Goal: Transaction & Acquisition: Purchase product/service

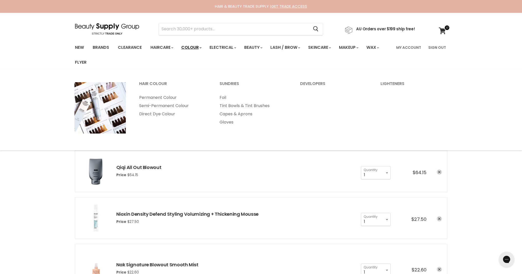
click at [190, 48] on link "Colour" at bounding box center [190, 47] width 27 height 11
click at [162, 98] on link "Permanent Colour" at bounding box center [173, 97] width 80 height 8
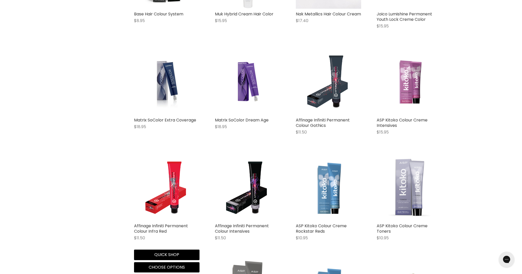
scroll to position [885, 0]
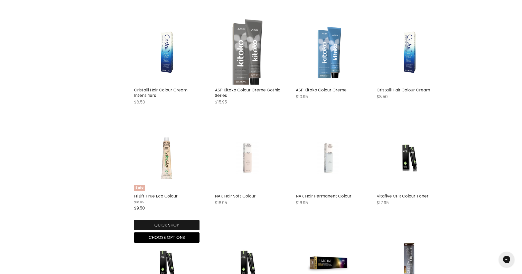
click at [163, 224] on button "Quick shop" at bounding box center [166, 225] width 65 height 10
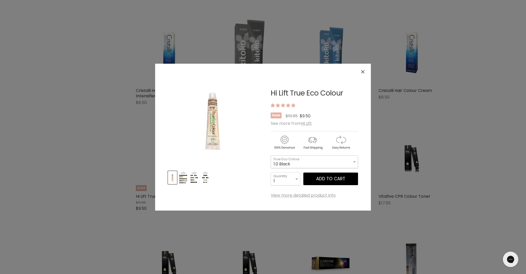
click at [311, 162] on select "1.0 Black 3.0 Dark Brown 4.0 Brown 4.00 Intense Brown 4.22 Intense Violet Bloom…" at bounding box center [314, 161] width 87 height 13
click at [196, 178] on img "Product thumbnails" at bounding box center [194, 178] width 8 height 12
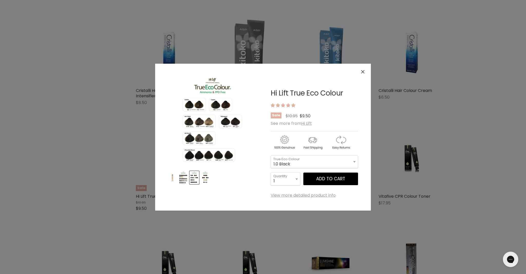
click at [204, 176] on img "Product thumbnails" at bounding box center [205, 178] width 8 height 12
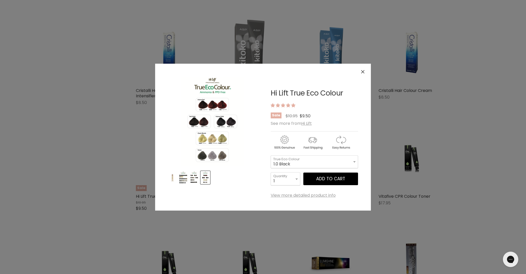
click at [184, 180] on img "Product thumbnails" at bounding box center [183, 178] width 8 height 12
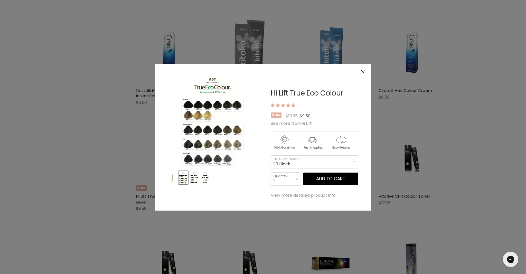
click at [193, 179] on img "Product thumbnails" at bounding box center [194, 178] width 8 height 12
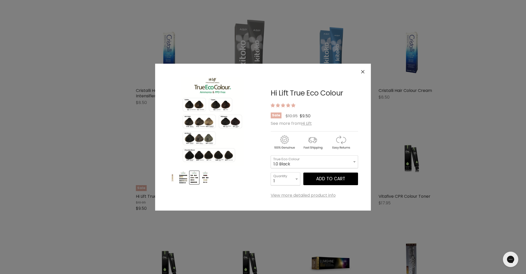
click at [204, 180] on img "Product thumbnails" at bounding box center [205, 178] width 8 height 12
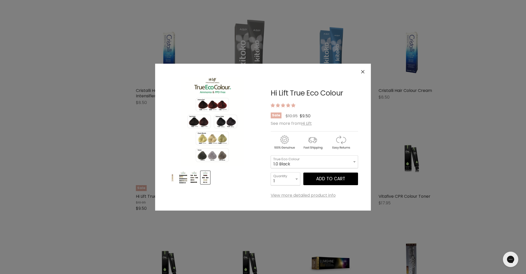
click at [365, 72] on button "Close" at bounding box center [362, 71] width 11 height 11
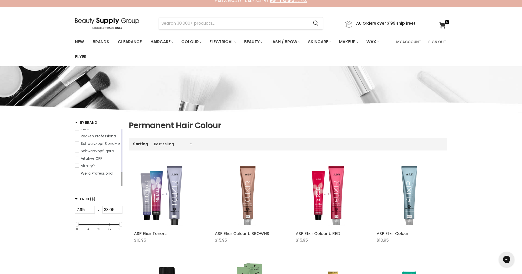
scroll to position [0, 0]
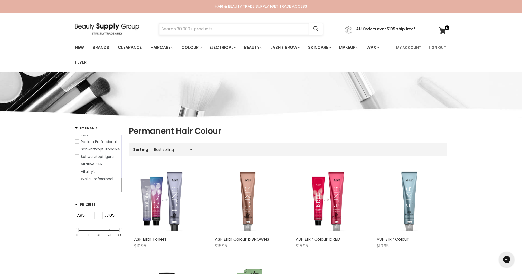
click at [242, 33] on input "Search" at bounding box center [234, 29] width 150 height 12
type input "high lift permanent colour"
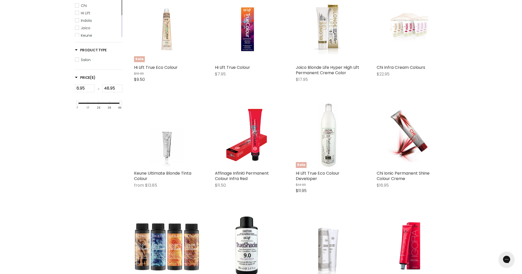
scroll to position [124, 0]
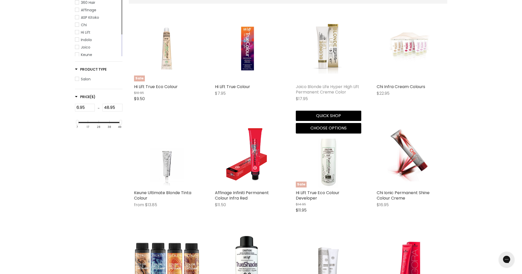
click at [321, 88] on link "Joico Blonde Life Hyper High Lift Permanent Creme Color" at bounding box center [327, 89] width 63 height 11
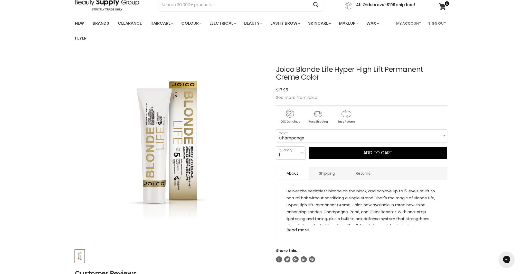
scroll to position [26, 0]
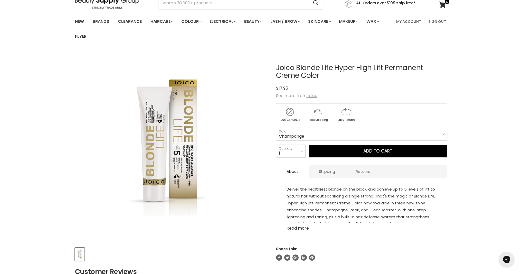
click at [307, 230] on link "Read more" at bounding box center [362, 227] width 151 height 8
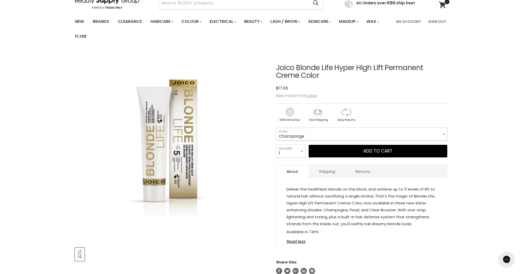
click at [315, 137] on select "Champange Clear Boost Pearl" at bounding box center [361, 134] width 171 height 13
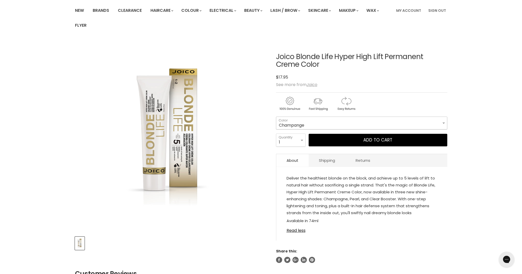
scroll to position [0, 0]
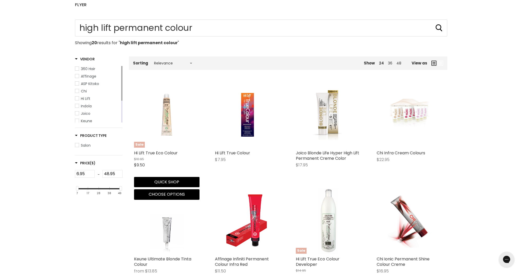
scroll to position [102, 0]
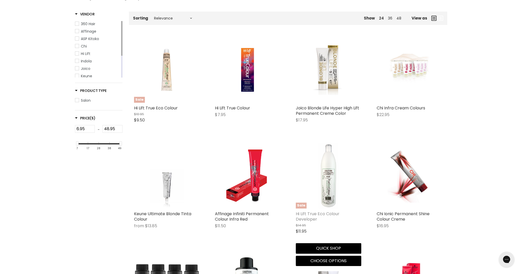
click at [313, 213] on link "Hi Lift True Eco Colour Developer" at bounding box center [318, 216] width 44 height 11
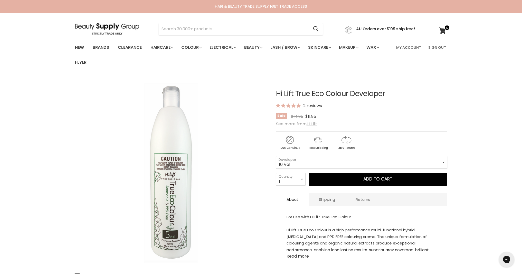
click at [305, 255] on link "Read more" at bounding box center [362, 255] width 151 height 8
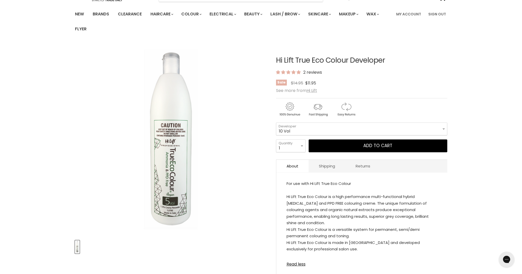
scroll to position [33, 0]
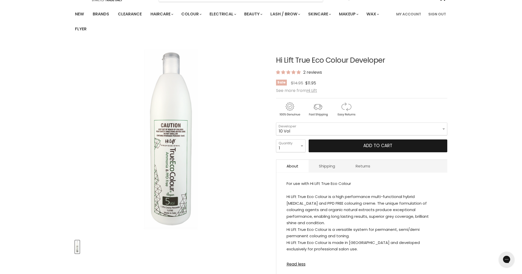
click at [356, 146] on button "Add to cart" at bounding box center [378, 145] width 139 height 13
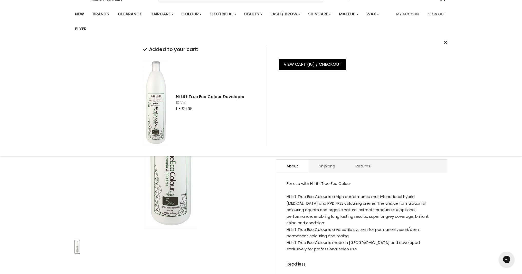
click at [234, 180] on div "Click or scroll to zoom Tap or pinch to zoom" at bounding box center [171, 140] width 192 height 192
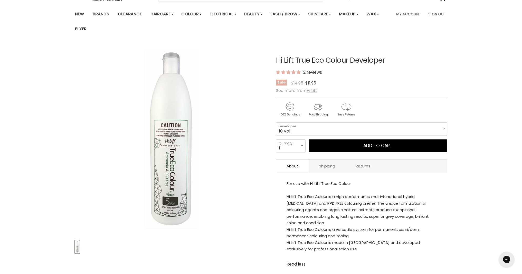
click at [302, 131] on select "10 Vol 40 Vol 20 Vol 5 Vol 30 Vol" at bounding box center [361, 129] width 171 height 13
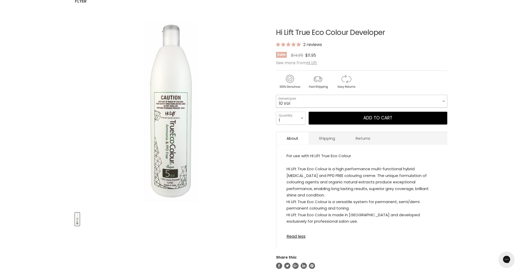
scroll to position [0, 0]
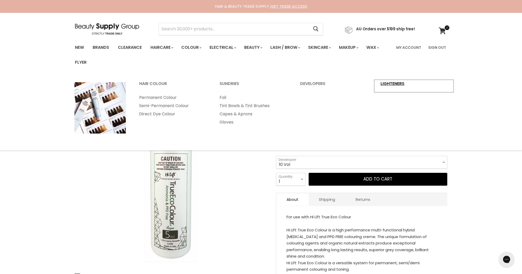
click at [392, 84] on link "Lighteners" at bounding box center [414, 86] width 80 height 13
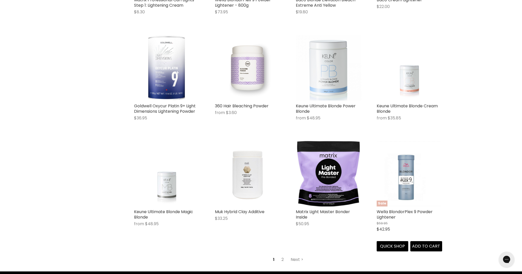
scroll to position [1210, 0]
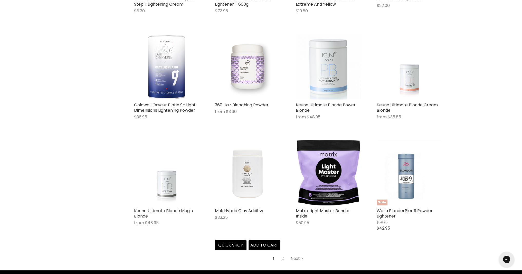
click at [238, 187] on img "Main content" at bounding box center [247, 172] width 65 height 65
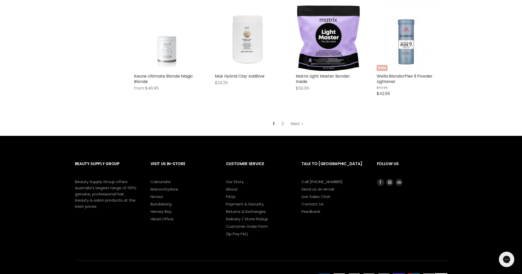
click at [295, 125] on link "Next" at bounding box center [297, 123] width 18 height 9
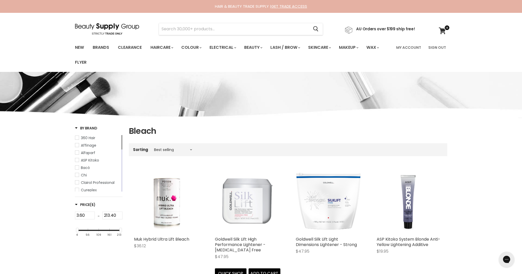
click at [259, 215] on img "Main content" at bounding box center [247, 200] width 65 height 65
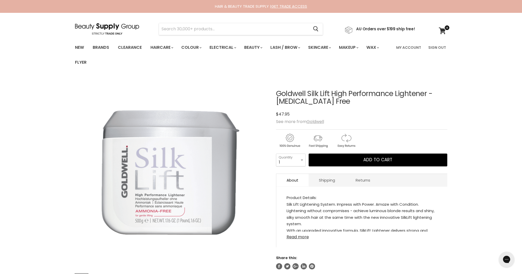
click at [303, 237] on link "Read more" at bounding box center [362, 236] width 151 height 8
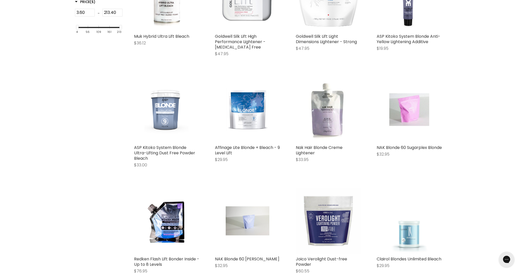
scroll to position [92, 0]
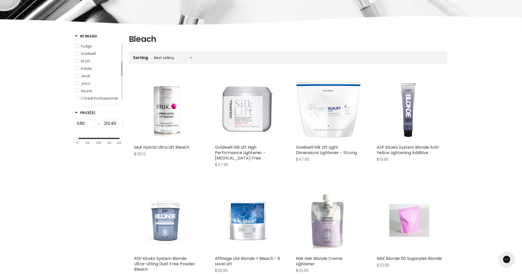
drag, startPoint x: 122, startPoint y: 54, endPoint x: 97, endPoint y: 64, distance: 26.9
click at [122, 73] on div "Main content" at bounding box center [121, 69] width 1 height 14
click at [86, 63] on span "Hi Lift" at bounding box center [86, 61] width 10 height 5
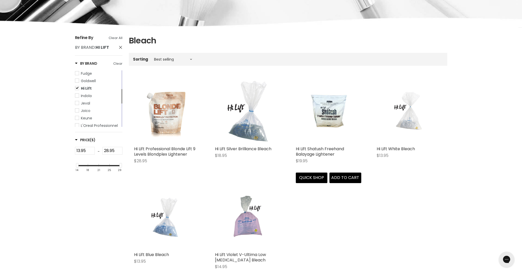
scroll to position [91, 0]
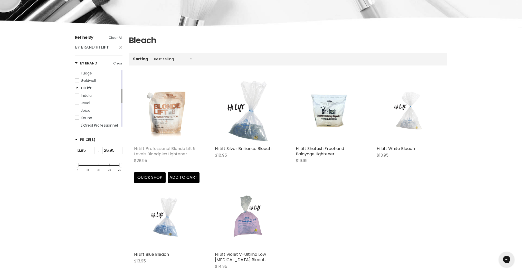
click at [175, 153] on link "Hi Lift Professional Blonde Lift 9 Levels Blondplex Lightener" at bounding box center [164, 151] width 61 height 11
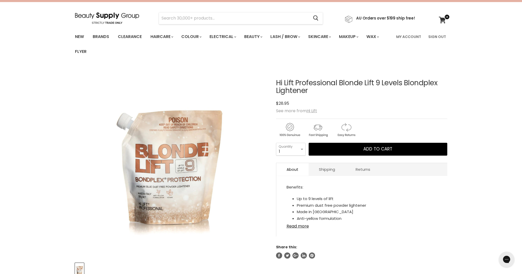
scroll to position [12, 0]
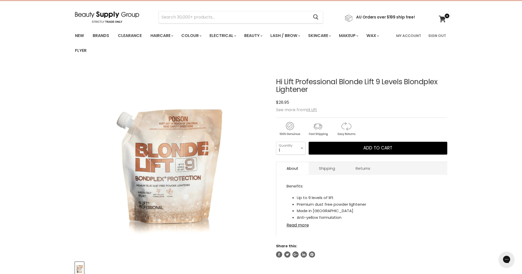
click at [295, 225] on link "Read more" at bounding box center [362, 224] width 151 height 8
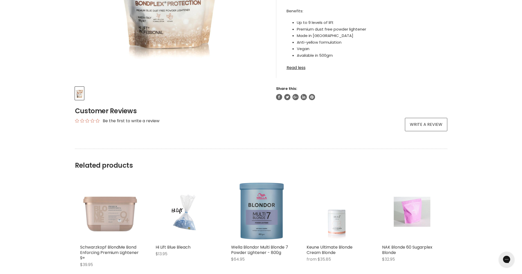
scroll to position [227, 0]
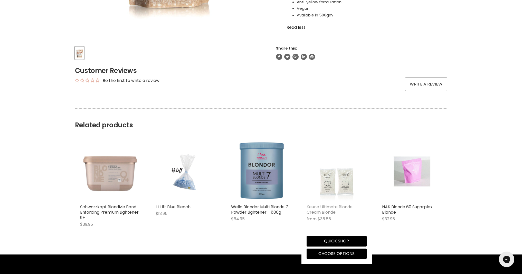
click at [319, 209] on link "Keune Ultimate Blonde Cream Blonde" at bounding box center [330, 209] width 46 height 11
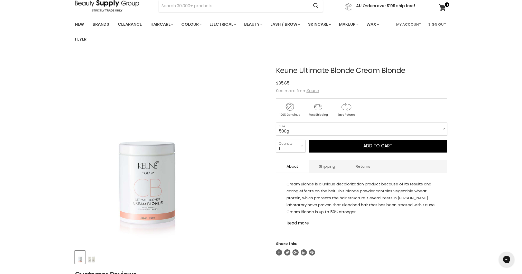
scroll to position [31, 0]
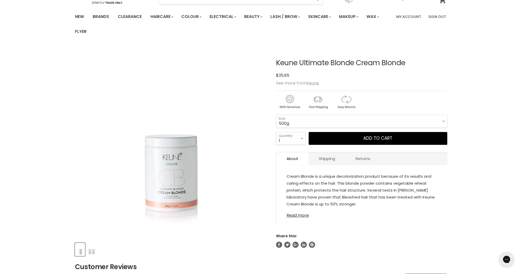
click at [294, 216] on link "Read more" at bounding box center [362, 214] width 151 height 8
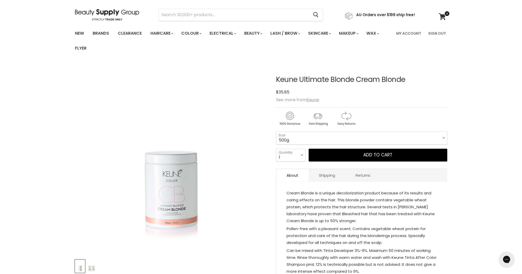
scroll to position [0, 0]
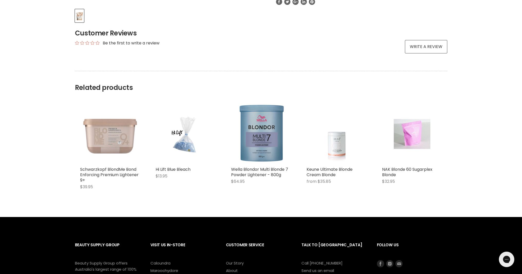
scroll to position [227, 0]
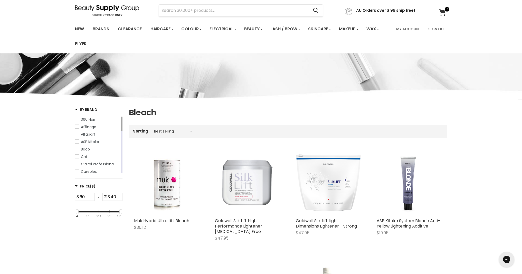
scroll to position [17, 0]
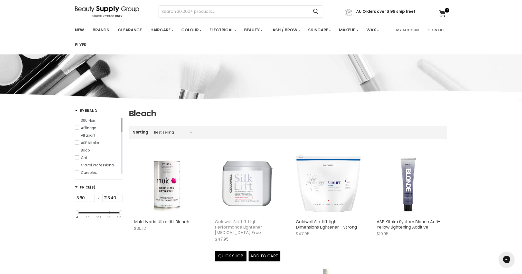
click at [239, 227] on link "Goldwell Silk Lift High Performance Lightener - Ammonia Free" at bounding box center [240, 227] width 51 height 17
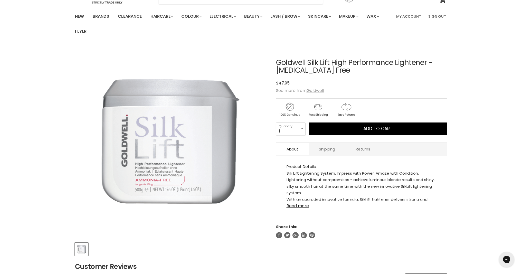
scroll to position [75, 0]
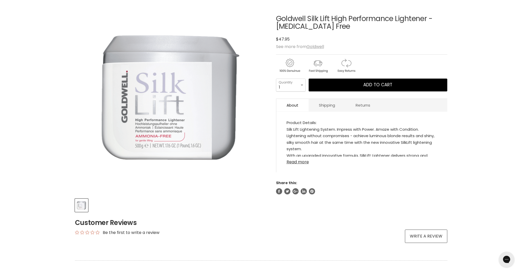
click at [300, 163] on link "Read more" at bounding box center [362, 161] width 151 height 8
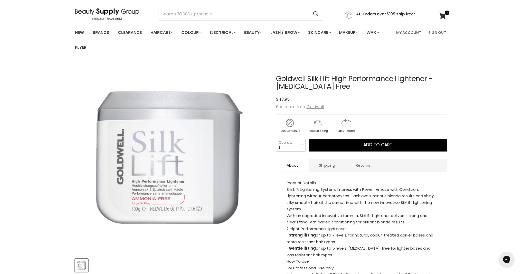
scroll to position [0, 0]
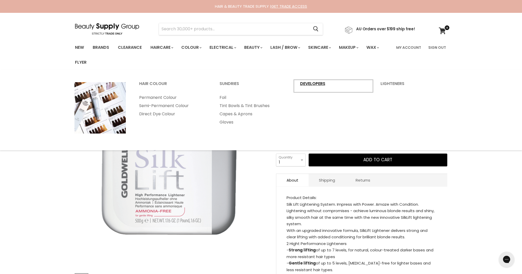
click at [322, 85] on link "Developers" at bounding box center [334, 86] width 80 height 13
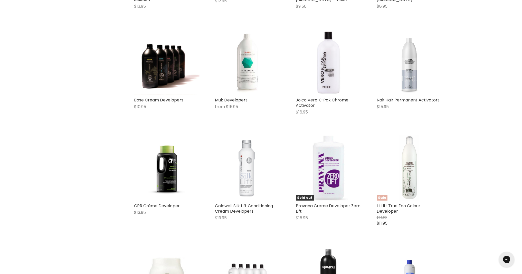
scroll to position [783, 0]
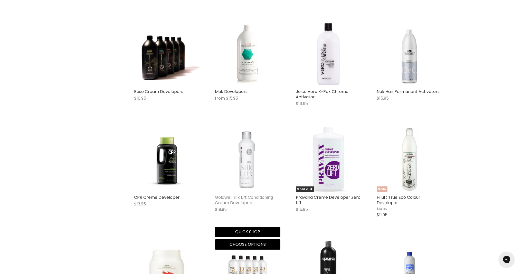
click at [232, 197] on link "Goldwell Silk Lift Conditioning Cream Developers" at bounding box center [244, 199] width 58 height 11
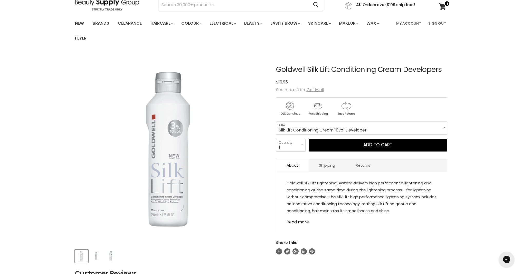
scroll to position [30, 0]
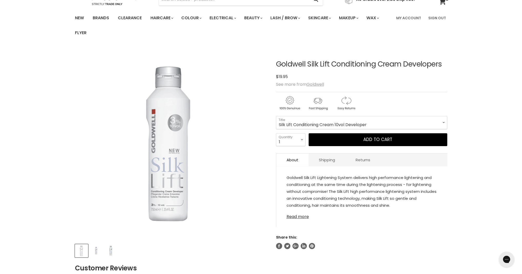
click at [301, 218] on link "Read more" at bounding box center [362, 215] width 151 height 8
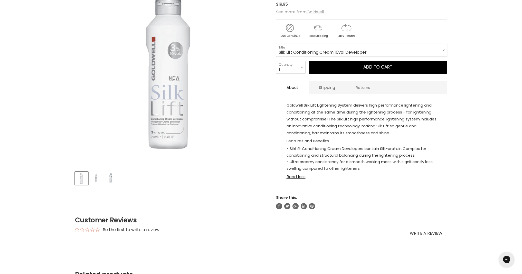
scroll to position [37, 0]
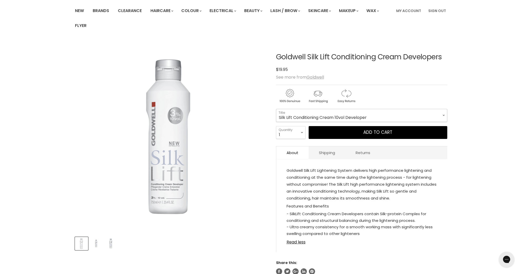
click at [367, 115] on select "Silk Lift Conditioning Cream 10vol Developer Silk Lift Conditioning Cream 20vol…" at bounding box center [361, 115] width 171 height 13
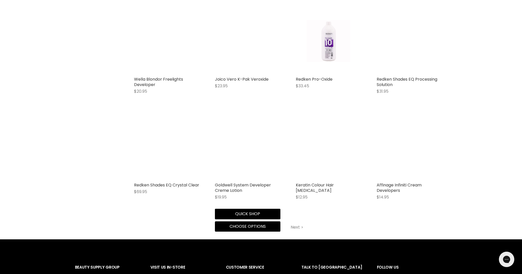
scroll to position [1267, 0]
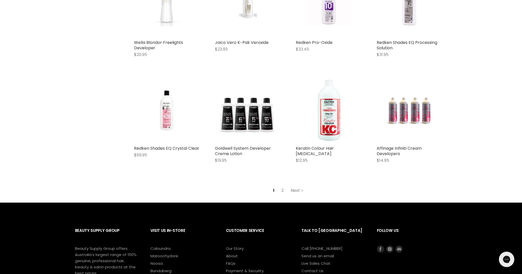
click at [299, 191] on link "Next" at bounding box center [297, 190] width 18 height 9
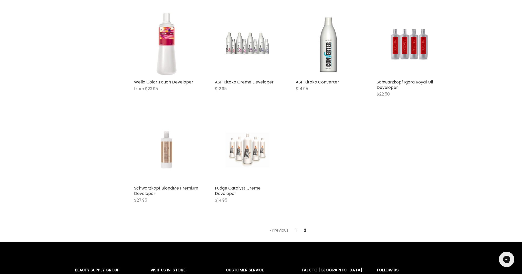
scroll to position [585, 0]
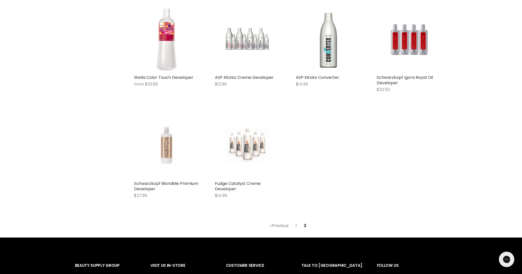
click at [282, 226] on link "Previous" at bounding box center [279, 225] width 25 height 9
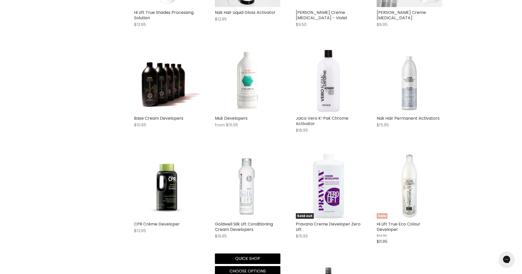
scroll to position [767, 0]
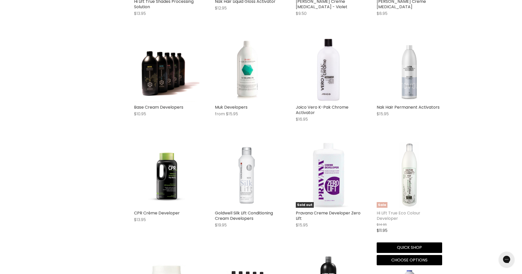
click at [401, 213] on link "Hi Lift True Eco Colour Developer" at bounding box center [399, 215] width 44 height 11
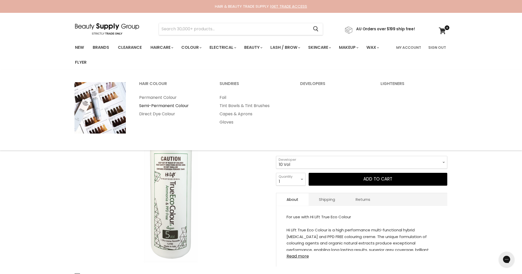
click at [173, 104] on link "Semi-Permanent Colour" at bounding box center [173, 106] width 80 height 8
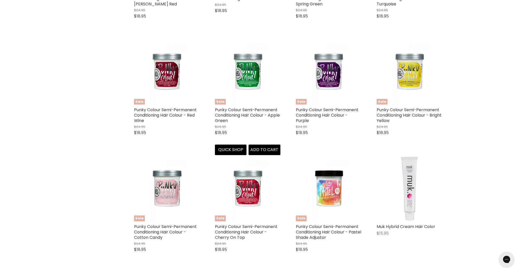
scroll to position [1263, 0]
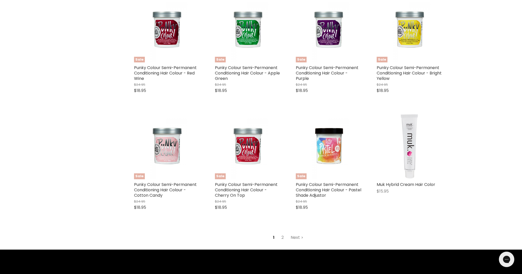
click at [300, 239] on link "Next" at bounding box center [297, 237] width 18 height 9
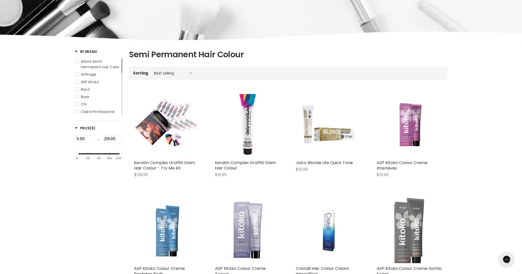
scroll to position [3, 0]
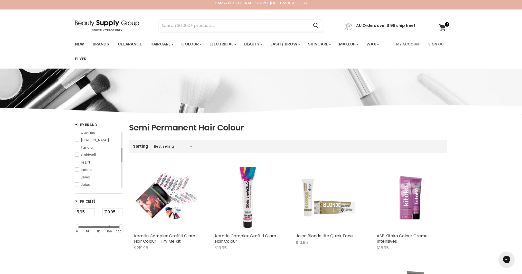
click at [88, 165] on span "Hi Lift" at bounding box center [86, 162] width 10 height 5
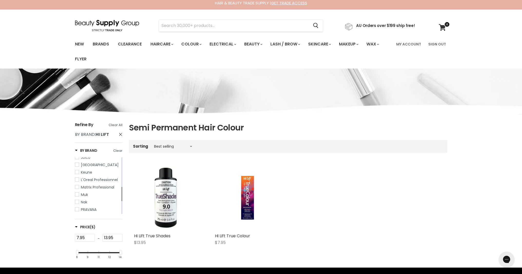
click at [76, 174] on span "Keune" at bounding box center [77, 172] width 4 height 4
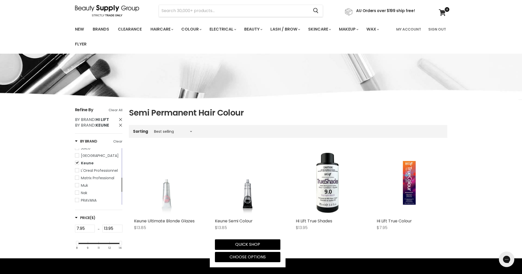
scroll to position [19, 0]
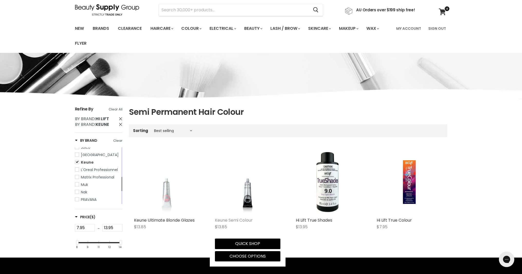
click at [240, 218] on link "Keune Semi Colour" at bounding box center [234, 220] width 38 height 6
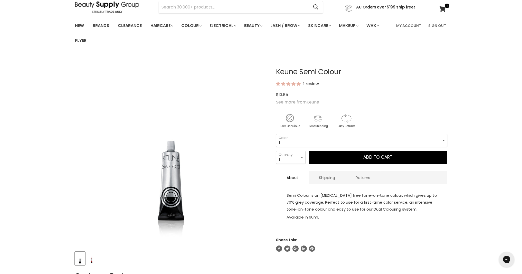
scroll to position [23, 0]
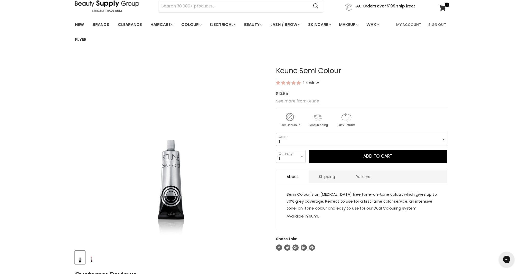
click at [312, 142] on select "1 3 3.1 4 4.7 4.37 4.53 4.6 4.76ri 5 5.11 5.23 5.35 5.4 5.81" at bounding box center [361, 139] width 171 height 13
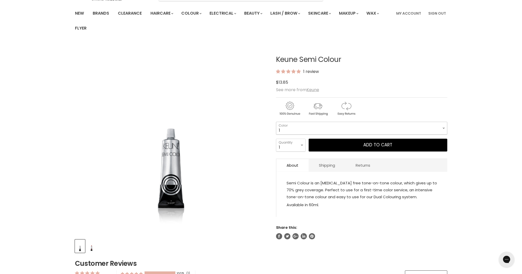
scroll to position [0, 0]
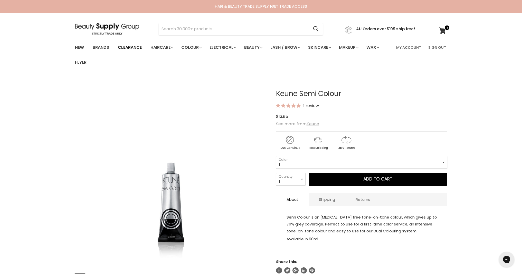
click at [135, 46] on link "Clearance" at bounding box center [130, 47] width 32 height 11
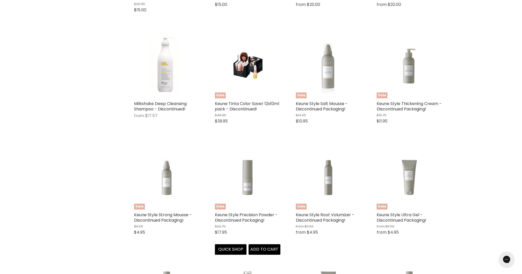
scroll to position [252, 0]
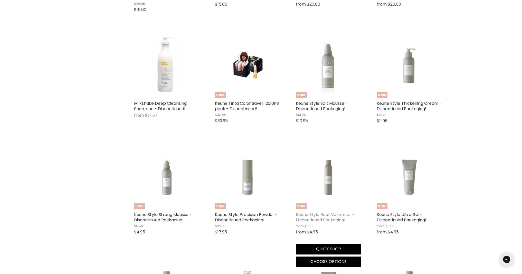
click at [321, 219] on link "Keune Style Root Volumizer - Discontinued Packaging!" at bounding box center [325, 217] width 59 height 11
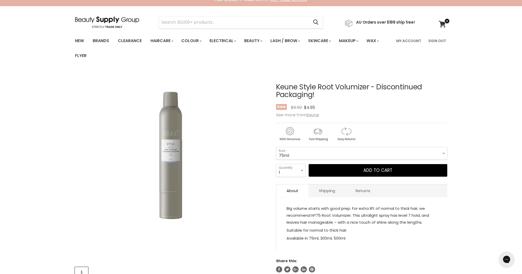
scroll to position [7, 0]
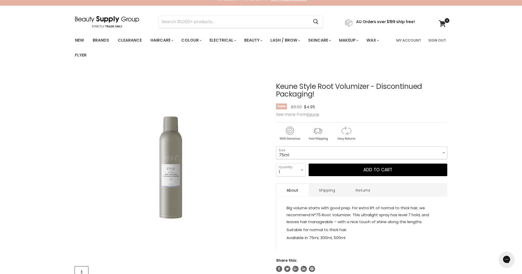
click at [311, 156] on select "75ml 300ml 500ml" at bounding box center [361, 152] width 171 height 13
select select "300ml"
click at [337, 171] on button "Add to cart" at bounding box center [378, 170] width 139 height 13
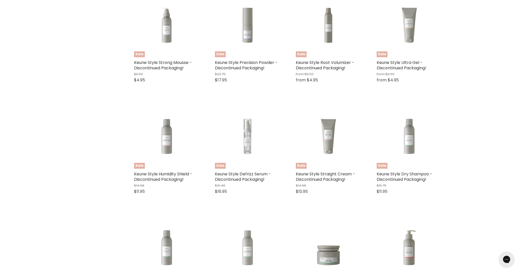
scroll to position [406, 0]
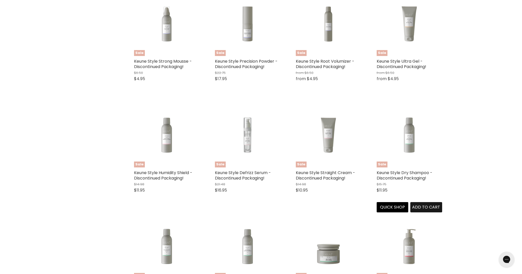
click at [421, 208] on span "Add to cart" at bounding box center [426, 207] width 28 height 6
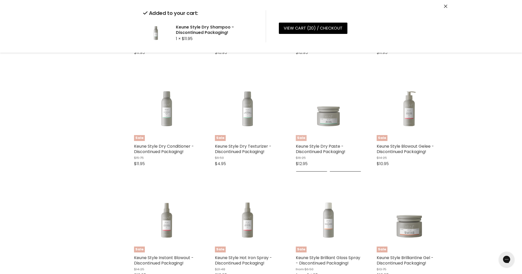
scroll to position [546, 0]
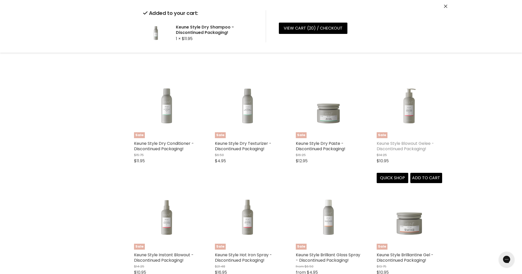
click at [392, 144] on link "Keune Style Blowout Gelee - Discontinued Packaging!" at bounding box center [405, 145] width 57 height 11
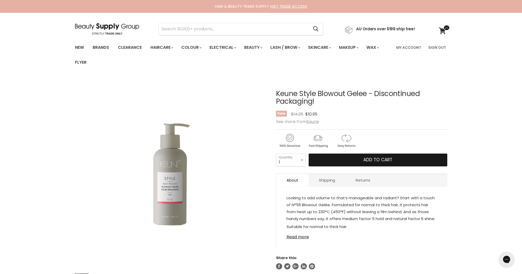
click at [346, 161] on button "Add to cart" at bounding box center [378, 160] width 139 height 13
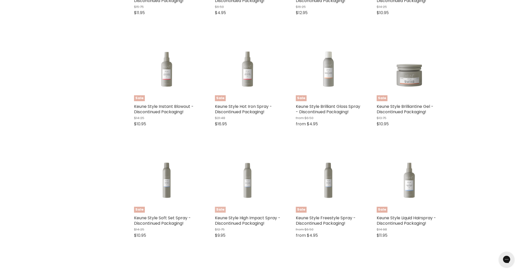
scroll to position [695, 0]
click at [256, 141] on span "Add to cart" at bounding box center [264, 141] width 28 height 6
click at [181, 140] on span "Add to cart" at bounding box center [184, 141] width 28 height 6
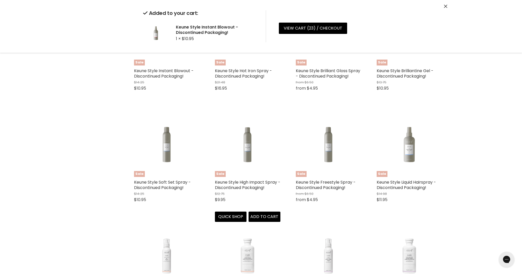
scroll to position [736, 0]
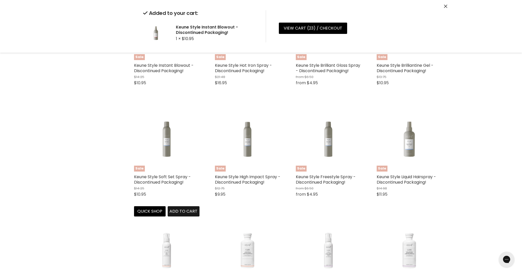
click at [186, 209] on span "Add to cart" at bounding box center [184, 211] width 28 height 6
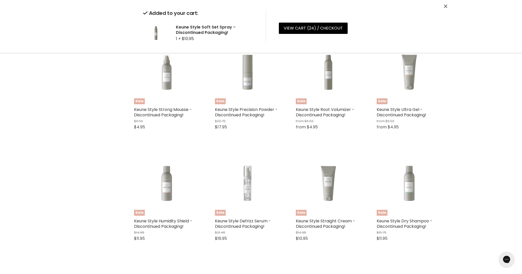
scroll to position [358, 0]
click at [181, 251] on div "Sale Keune Style Humidity Shield - Discontinued Packaging! $14.98 $11.95 Keune …" at bounding box center [167, 197] width 76 height 106
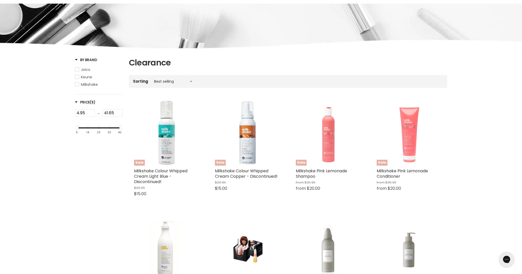
scroll to position [67, 0]
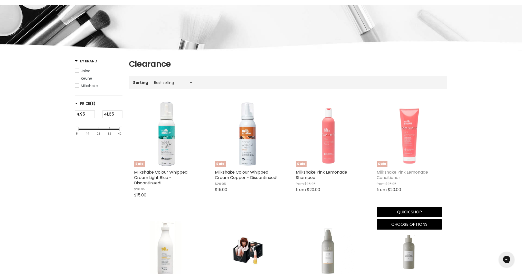
click at [383, 174] on link "Milkshake Pink Lemonade Conditioner" at bounding box center [402, 174] width 51 height 11
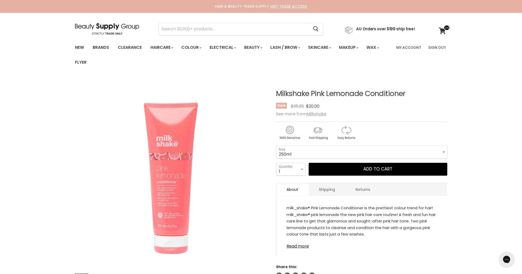
click at [305, 247] on link "Read more" at bounding box center [362, 245] width 151 height 8
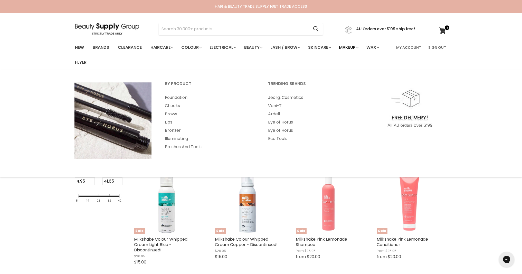
click at [356, 50] on link "Makeup" at bounding box center [348, 47] width 26 height 11
click at [177, 97] on link "Foundation" at bounding box center [209, 97] width 102 height 8
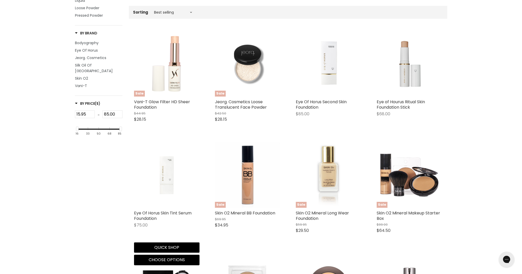
scroll to position [136, 0]
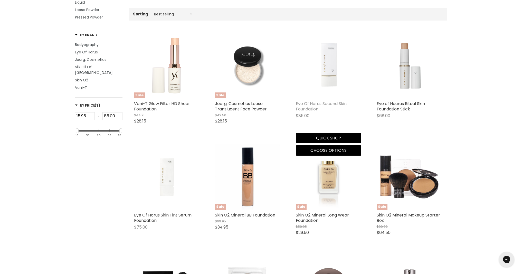
click at [303, 107] on link "Eye Of Horus Second Skin Foundation" at bounding box center [321, 106] width 51 height 11
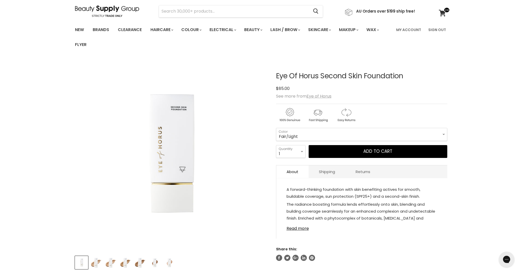
scroll to position [18, 0]
click at [304, 229] on link "Read more" at bounding box center [362, 227] width 151 height 8
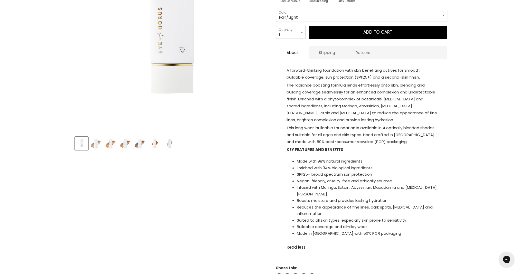
scroll to position [0, 0]
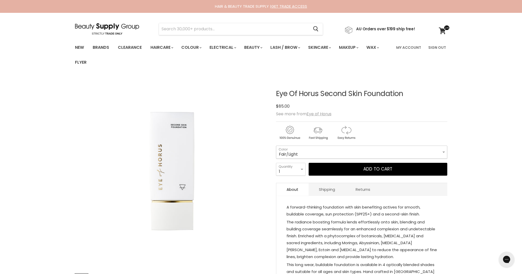
click at [311, 155] on select "Fair/Light Light/Medium Warm/Medium Deep/Tan Warm/Beige Tan/Rich" at bounding box center [361, 152] width 171 height 13
click at [299, 154] on select "Fair/Light Light/Medium Warm/Medium Deep/Tan Warm/Beige Tan/Rich" at bounding box center [361, 152] width 171 height 13
select select "Warm/Medium"
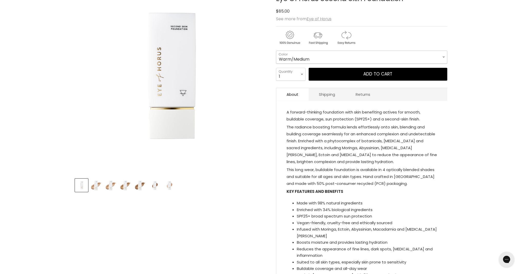
scroll to position [124, 0]
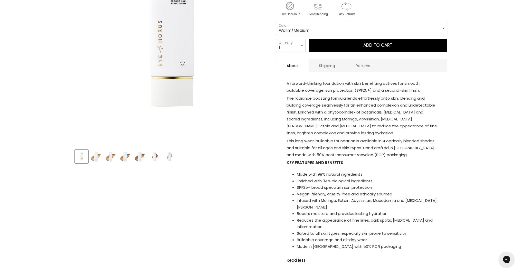
click at [96, 156] on img "Product thumbnails" at bounding box center [96, 157] width 12 height 12
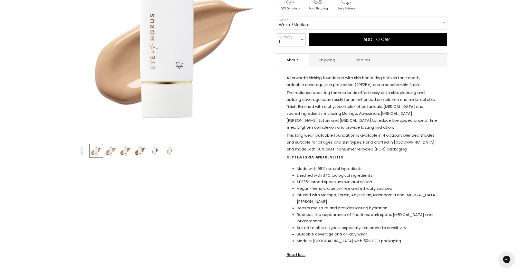
scroll to position [49, 0]
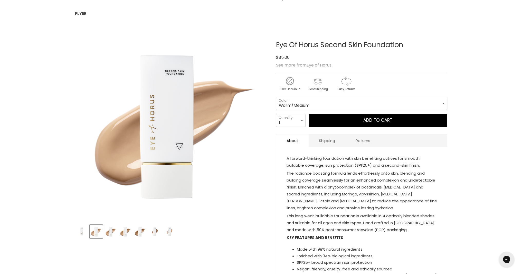
click at [114, 234] on img "Product thumbnails" at bounding box center [111, 231] width 12 height 12
click at [127, 236] on img "Product thumbnails" at bounding box center [125, 231] width 12 height 12
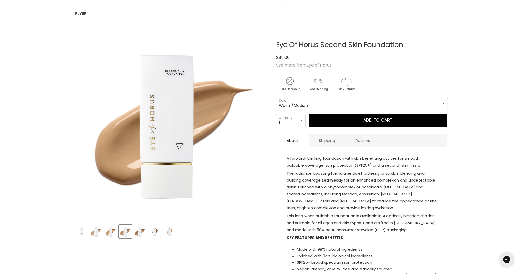
click at [138, 235] on img "Product thumbnails" at bounding box center [140, 231] width 12 height 12
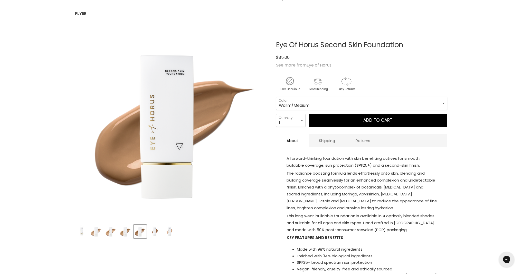
click at [98, 233] on img "Product thumbnails" at bounding box center [96, 231] width 12 height 12
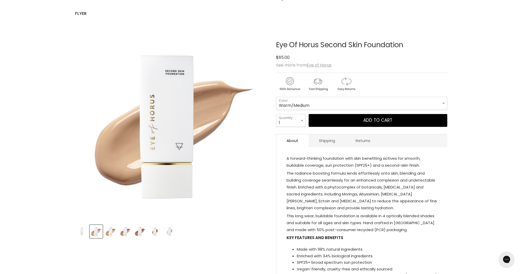
click at [112, 232] on img "Product thumbnails" at bounding box center [111, 231] width 12 height 12
click at [124, 234] on img "Product thumbnails" at bounding box center [125, 231] width 12 height 12
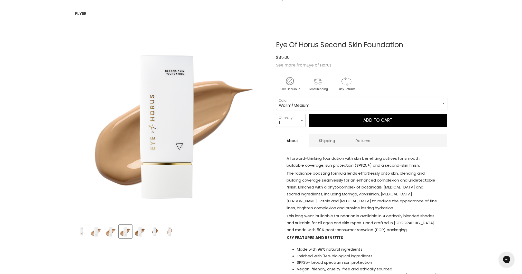
click at [109, 234] on img "Product thumbnails" at bounding box center [111, 231] width 12 height 12
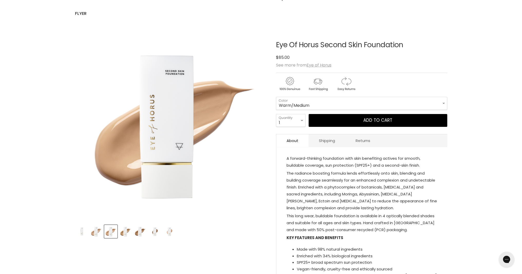
click at [155, 234] on img "Product thumbnails" at bounding box center [155, 231] width 12 height 12
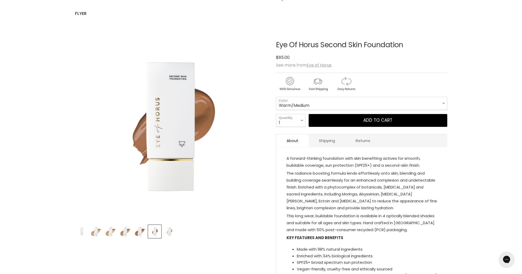
click at [170, 234] on img "Product thumbnails" at bounding box center [169, 231] width 12 height 12
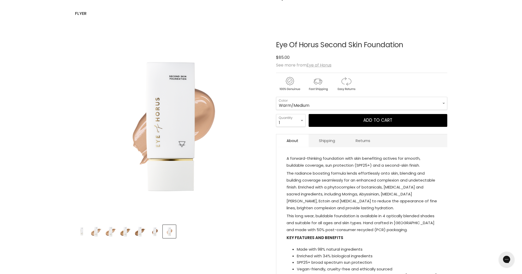
click at [109, 232] on img "Product thumbnails" at bounding box center [111, 231] width 12 height 12
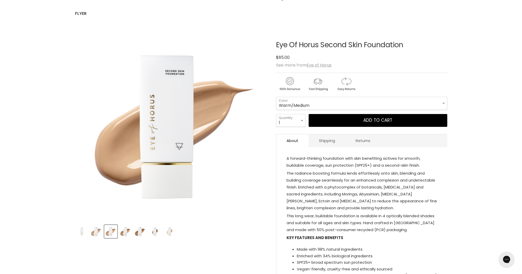
click at [124, 232] on img "Product thumbnails" at bounding box center [125, 231] width 12 height 12
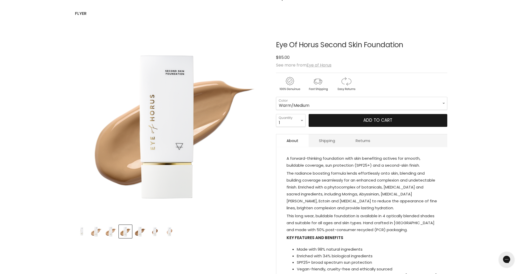
click at [346, 124] on button "Add to cart" at bounding box center [378, 120] width 139 height 13
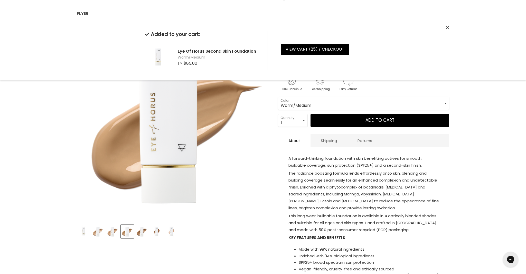
click at [232, 144] on img "Eye Of Horus Second Skin Foundation image. Click or Scroll to Zoom." at bounding box center [173, 124] width 192 height 192
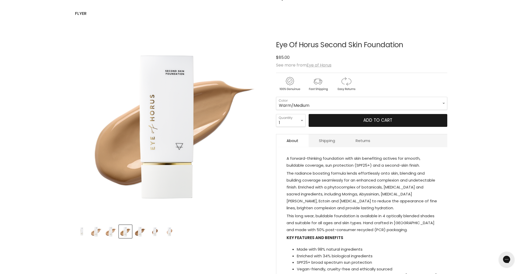
click at [326, 119] on button "Add to cart" at bounding box center [378, 120] width 139 height 13
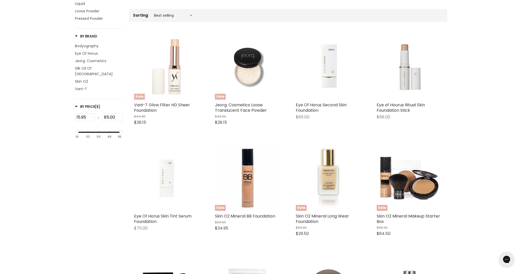
scroll to position [90, 0]
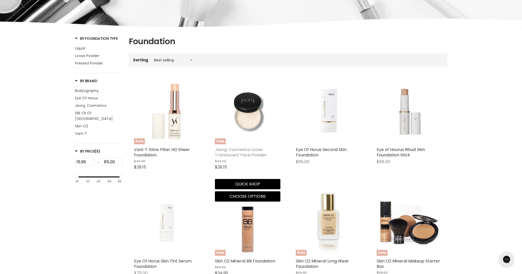
click at [233, 150] on link "Jeorg. Cosmetics Loose Translucent Face Powder" at bounding box center [241, 152] width 52 height 11
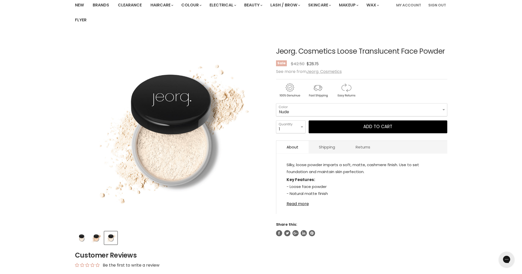
scroll to position [47, 0]
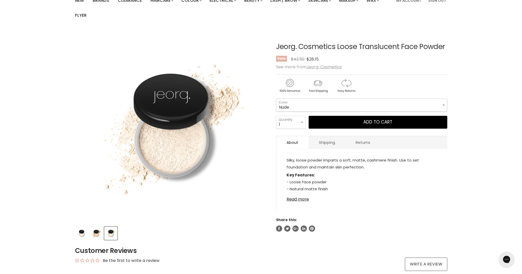
click at [294, 107] on select "Nude Neutral" at bounding box center [361, 105] width 171 height 13
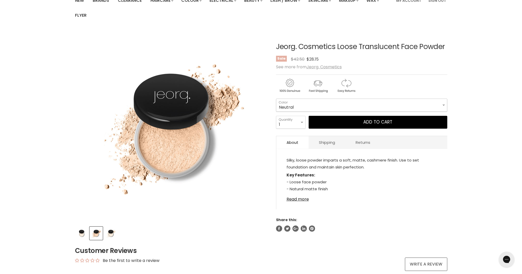
click at [296, 102] on select "Nude Neutral" at bounding box center [361, 105] width 171 height 13
select select "Nude"
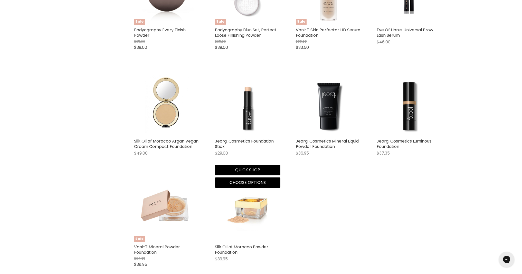
scroll to position [590, 0]
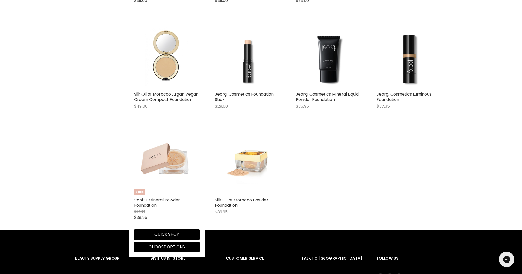
click at [164, 168] on img "Main content" at bounding box center [166, 162] width 65 height 46
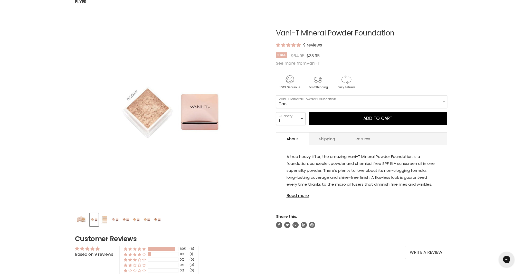
scroll to position [71, 0]
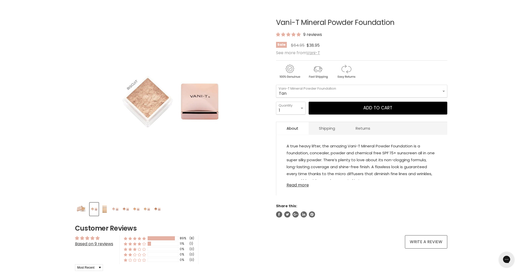
click at [302, 186] on link "Read more" at bounding box center [362, 184] width 151 height 8
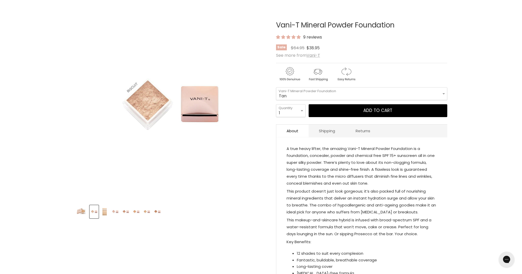
scroll to position [61, 0]
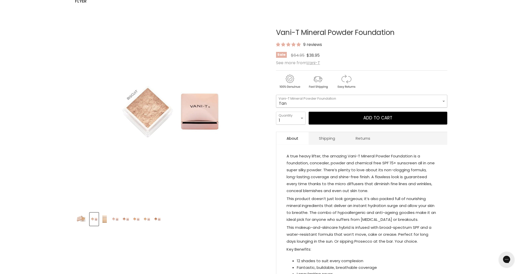
click at [302, 99] on select "Tan Bare Nude Toffee Shell Sheer [GEOGRAPHIC_DATA] Mocha Sand Biscuit Truffle […" at bounding box center [361, 101] width 171 height 13
click at [102, 220] on img "Product thumbnails" at bounding box center [105, 219] width 8 height 12
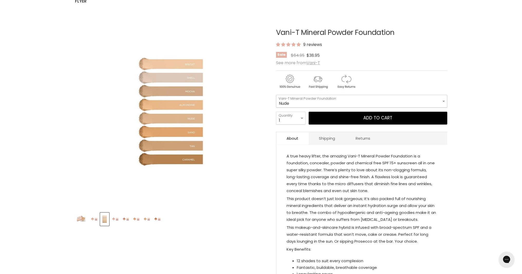
click at [297, 99] on select "Tan Bare Nude Toffee Shell Sheer Almondine Mocha Sand Biscuit Truffle Caramel" at bounding box center [361, 101] width 171 height 13
select select "Shell"
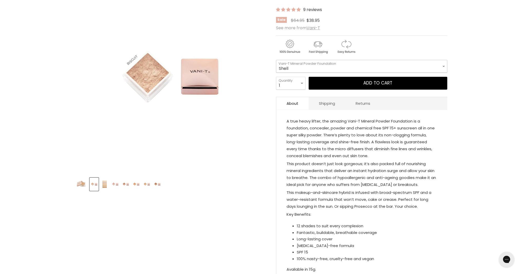
scroll to position [95, 0]
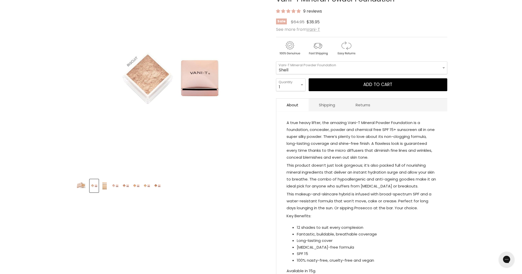
click at [105, 186] on img "Product thumbnails" at bounding box center [105, 186] width 8 height 12
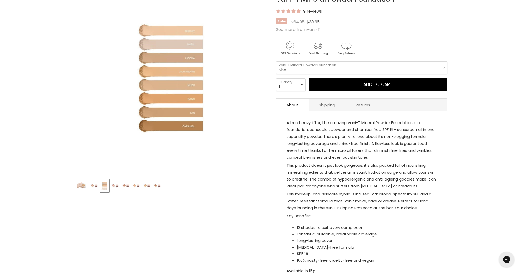
click at [115, 184] on img "Product thumbnails" at bounding box center [115, 186] width 8 height 12
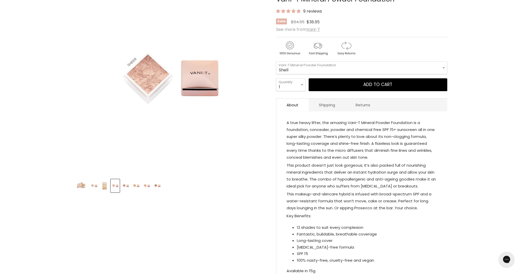
click at [127, 185] on img "Product thumbnails" at bounding box center [126, 186] width 8 height 12
click at [114, 185] on img "Product thumbnails" at bounding box center [115, 186] width 8 height 12
click at [125, 186] on img "Product thumbnails" at bounding box center [126, 186] width 8 height 12
click at [136, 186] on img "Product thumbnails" at bounding box center [136, 186] width 8 height 12
click at [146, 186] on img "Product thumbnails" at bounding box center [147, 186] width 8 height 12
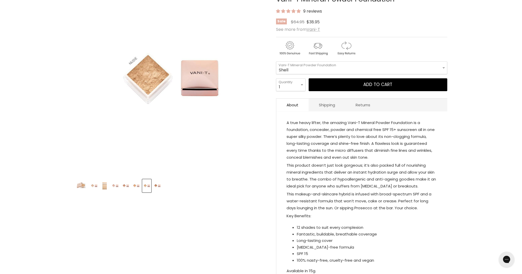
click at [157, 186] on img "Product thumbnails" at bounding box center [157, 186] width 8 height 12
click at [94, 186] on img "Product thumbnails" at bounding box center [94, 186] width 8 height 12
click at [115, 187] on img "Product thumbnails" at bounding box center [115, 186] width 8 height 12
click at [102, 187] on img "Product thumbnails" at bounding box center [105, 186] width 8 height 12
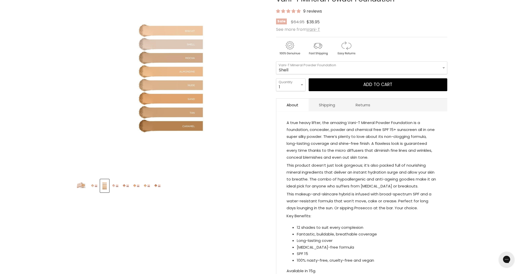
click at [116, 188] on img "Product thumbnails" at bounding box center [115, 186] width 8 height 12
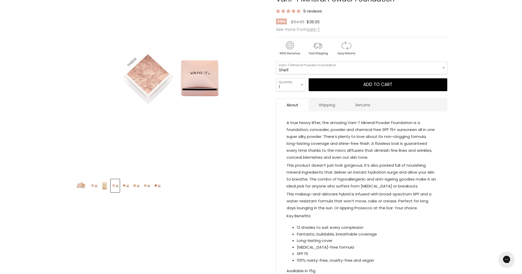
click at [90, 187] on img "Product thumbnails" at bounding box center [94, 186] width 8 height 12
click at [107, 187] on img "Product thumbnails" at bounding box center [105, 186] width 8 height 12
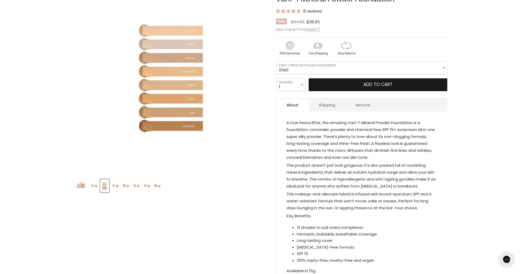
click at [381, 86] on button "Add to cart" at bounding box center [378, 84] width 139 height 13
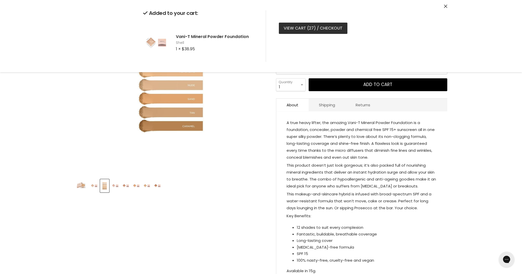
click at [336, 30] on link "View cart ( 27 ) / Checkout" at bounding box center [313, 28] width 69 height 11
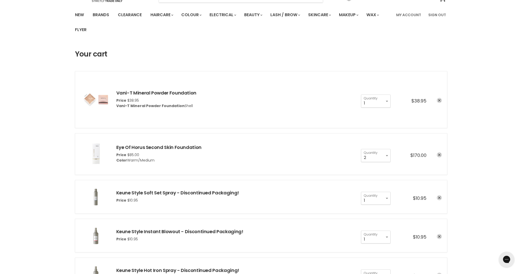
scroll to position [34, 0]
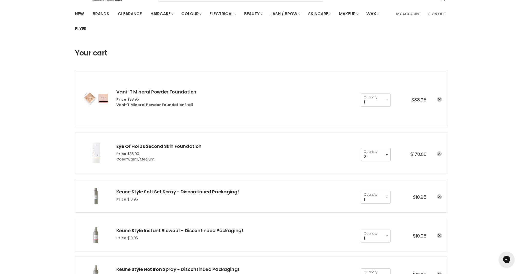
click at [386, 154] on select "1 2 3 4 5 6 7 8 9 10+" at bounding box center [376, 154] width 30 height 13
select select "1"
type input "1"
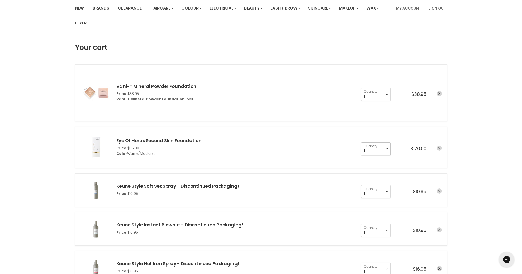
scroll to position [40, 0]
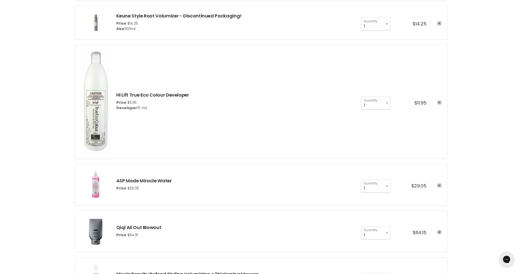
scroll to position [404, 0]
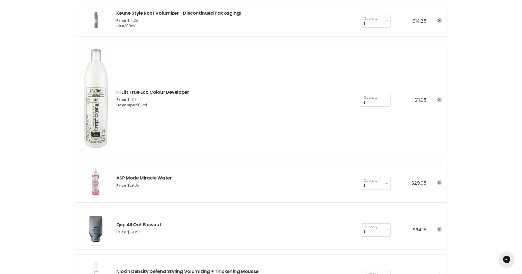
click at [439, 100] on icon "remove Hi Lift True Eco Colour Developer" at bounding box center [439, 99] width 3 height 3
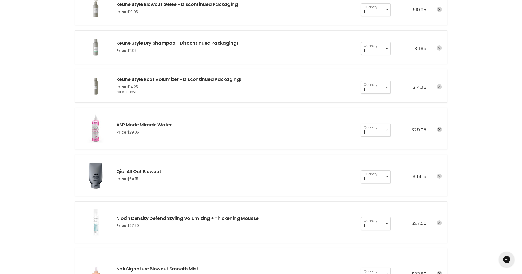
scroll to position [337, 0]
click at [233, 3] on link "Keune Style Blowout Gelee - Discontinued Packaging!" at bounding box center [178, 4] width 124 height 6
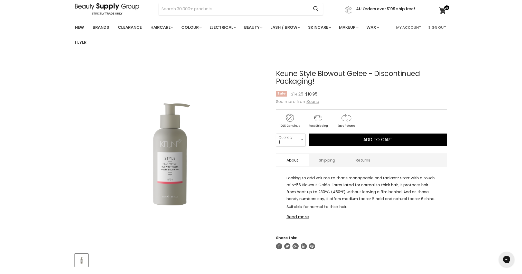
scroll to position [21, 0]
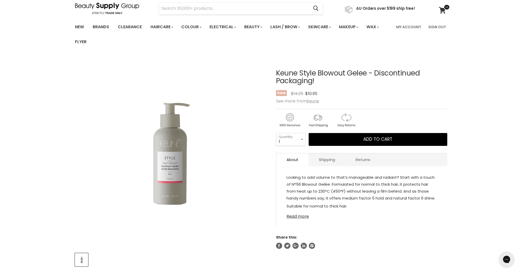
click at [302, 216] on link "Read more" at bounding box center [362, 215] width 151 height 8
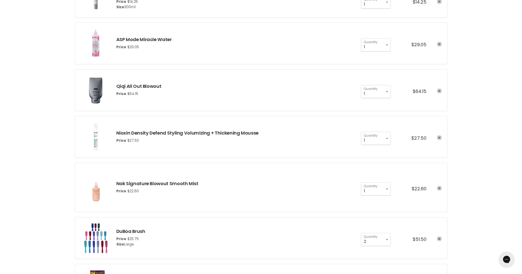
scroll to position [429, 0]
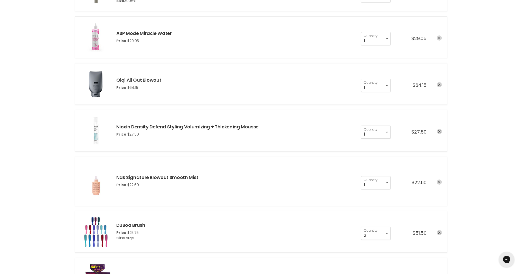
click at [156, 80] on link "Qiqi All Out Blowout" at bounding box center [138, 80] width 45 height 6
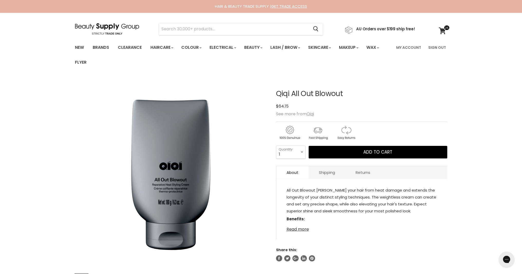
click at [304, 231] on link "Read more" at bounding box center [362, 228] width 151 height 8
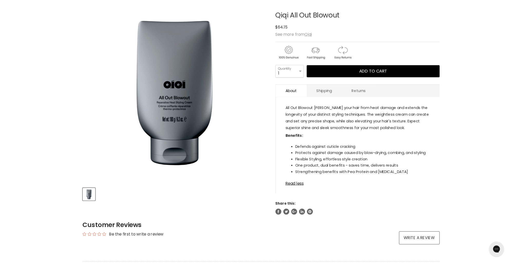
scroll to position [70, 0]
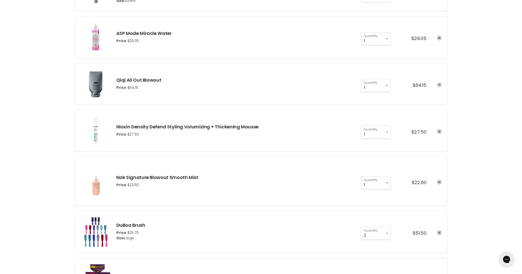
click at [438, 84] on icon "remove Qiqi All Out Blowout" at bounding box center [439, 84] width 3 height 3
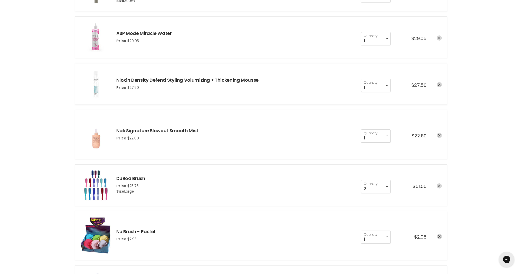
click at [440, 135] on icon "remove Nak Signature Blowout Smooth Mist" at bounding box center [439, 135] width 3 height 3
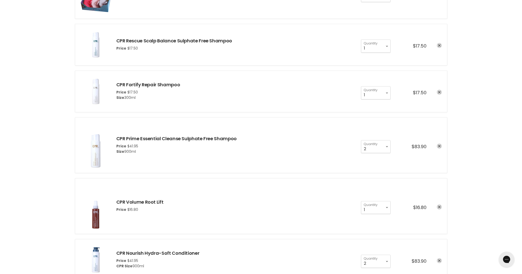
scroll to position [643, 0]
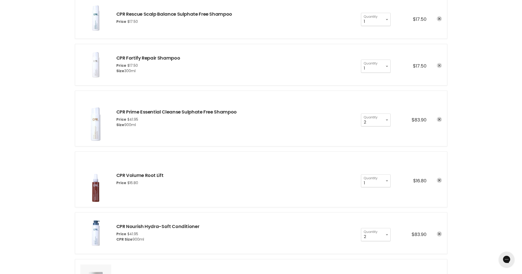
click at [438, 64] on icon "remove CPR Fortify Repair Shampoo" at bounding box center [439, 65] width 3 height 3
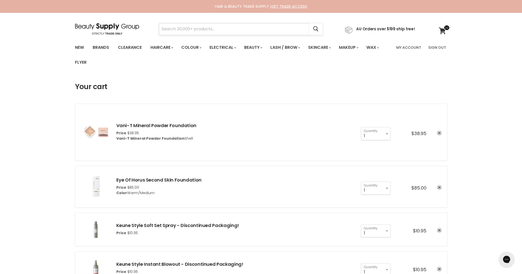
click at [234, 33] on input "Search" at bounding box center [234, 29] width 150 height 12
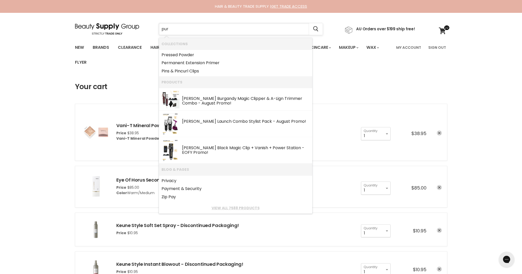
type input "pure"
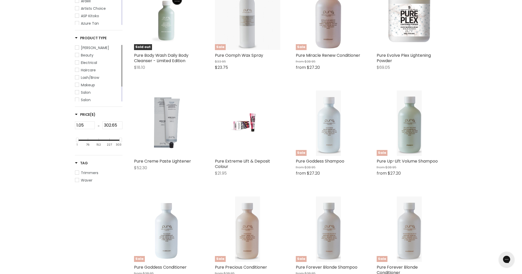
scroll to position [157, 0]
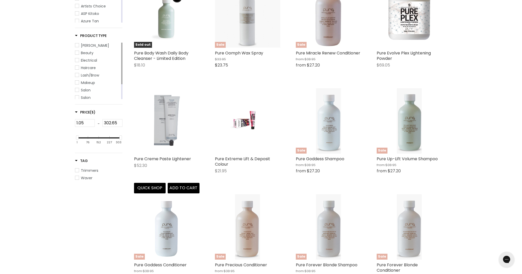
click at [172, 139] on img "Main content" at bounding box center [167, 120] width 40 height 65
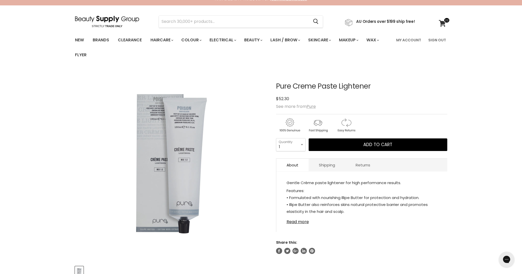
scroll to position [8, 0]
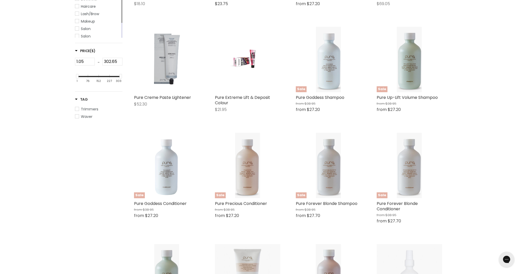
scroll to position [198, 0]
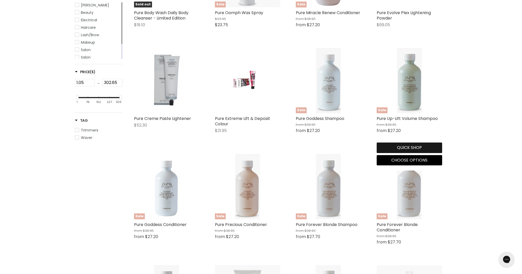
click at [411, 145] on button "Quick shop" at bounding box center [409, 148] width 65 height 10
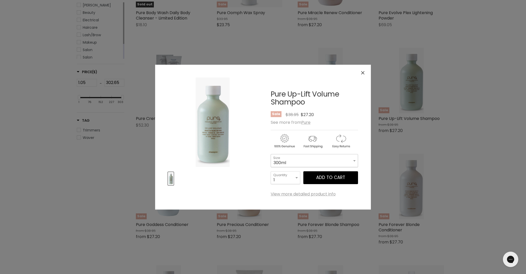
click at [332, 161] on select "300ml 1 Litre" at bounding box center [314, 160] width 87 height 13
select select "1 Litre"
click at [333, 177] on button "Add to cart" at bounding box center [330, 177] width 55 height 13
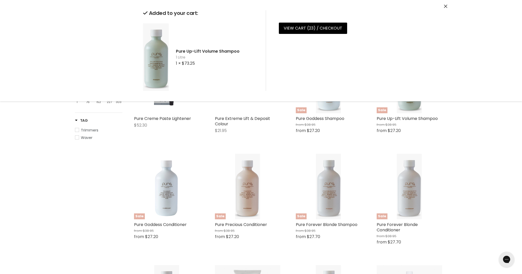
click at [458, 211] on div "Home Search results for “pure” (502) pure Showing 502 results for " pure " Vend…" at bounding box center [261, 246] width 522 height 734
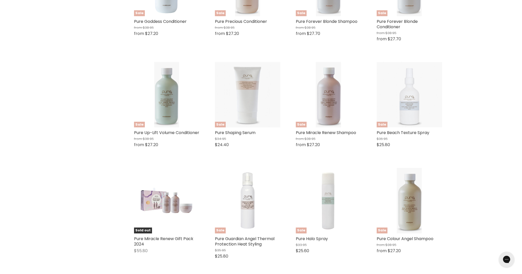
scroll to position [405, 0]
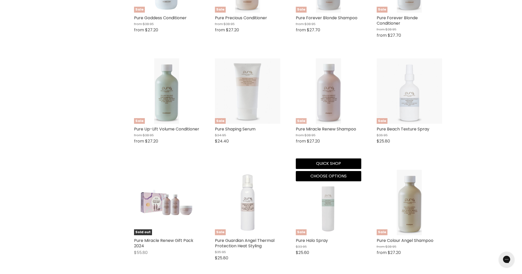
click at [321, 119] on img "Main content" at bounding box center [328, 90] width 25 height 65
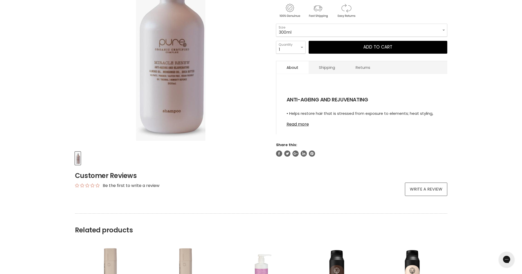
scroll to position [46, 0]
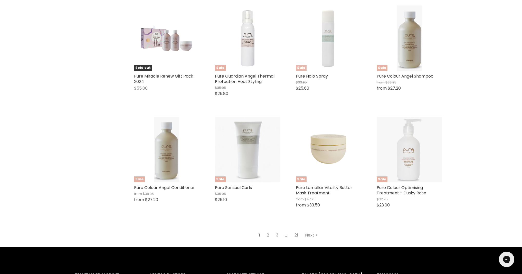
scroll to position [587, 0]
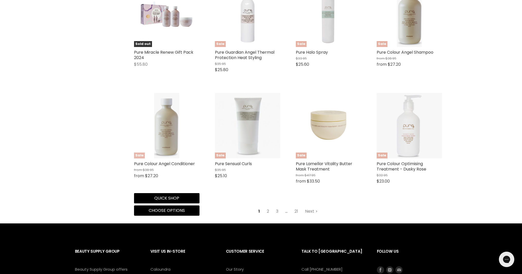
click at [163, 139] on img "Main content" at bounding box center [166, 125] width 25 height 65
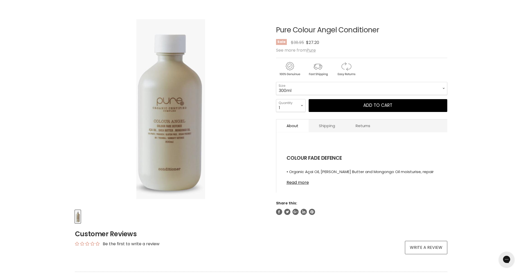
scroll to position [66, 0]
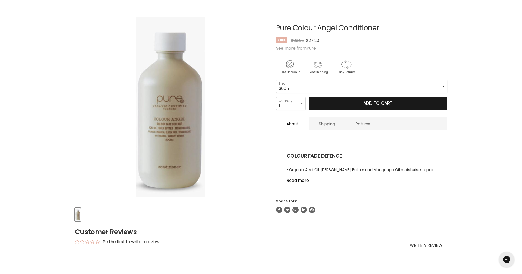
click at [355, 101] on button "Add to cart" at bounding box center [378, 103] width 139 height 13
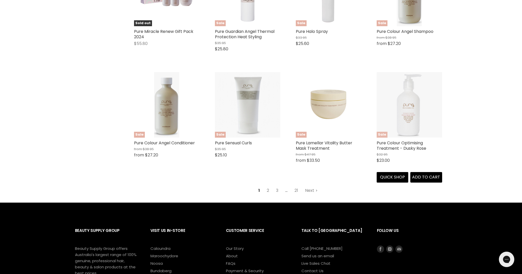
scroll to position [542, 0]
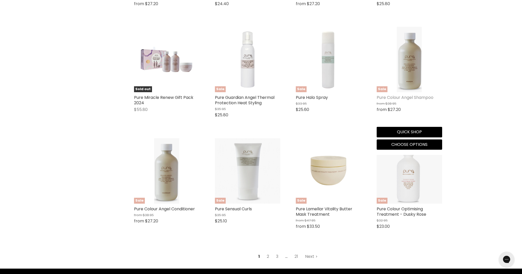
click at [410, 100] on link "Pure Colour Angel Shampoo" at bounding box center [405, 98] width 57 height 6
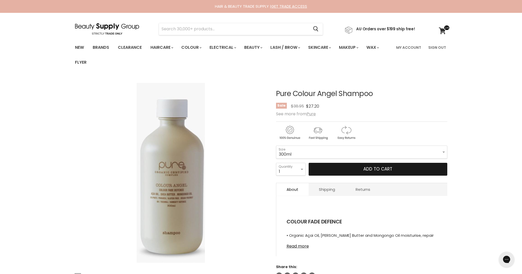
click at [365, 170] on span "Add to cart" at bounding box center [377, 169] width 29 height 6
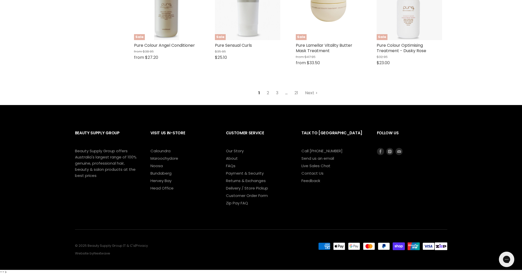
scroll to position [706, 0]
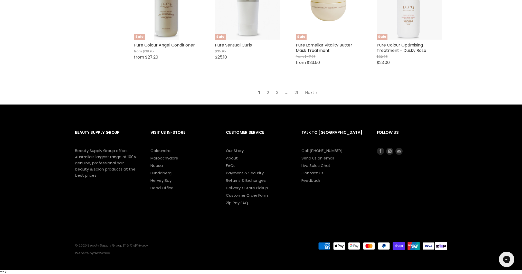
click at [313, 97] on link "Next" at bounding box center [311, 92] width 18 height 9
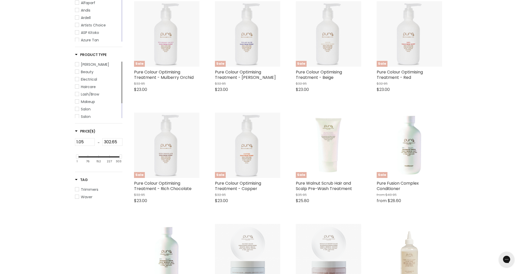
scroll to position [121, 0]
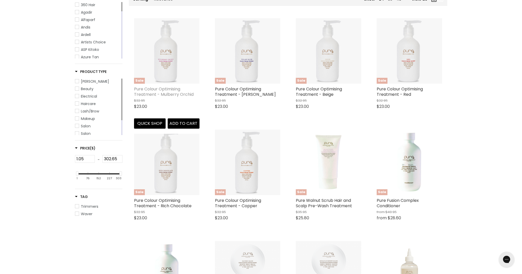
click at [177, 88] on link "Pure Colour Optimising Treatment - Mulberry Orchid" at bounding box center [164, 91] width 60 height 11
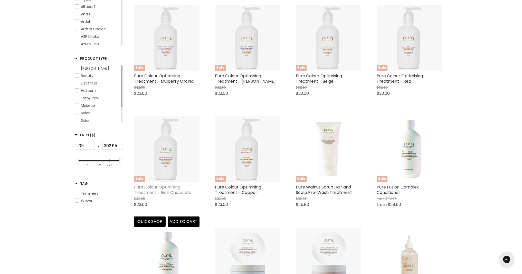
click at [171, 189] on link "Pure Colour Optimising Treatment - Rich Chocolate" at bounding box center [163, 189] width 58 height 11
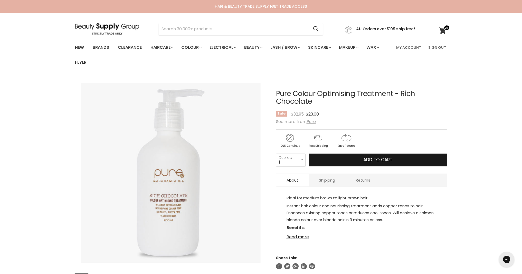
click at [361, 161] on button "Add to cart" at bounding box center [378, 160] width 139 height 13
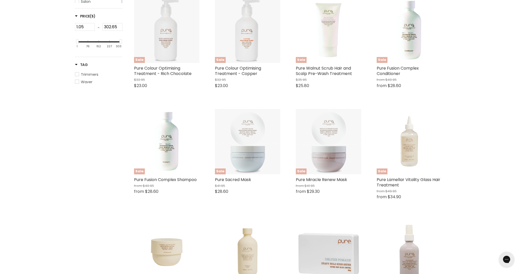
scroll to position [275, 0]
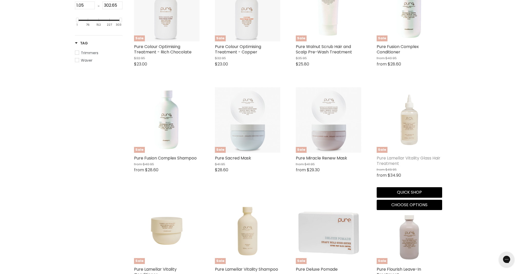
click at [389, 163] on link "Pure Lamellar Vitality Glass Hair Treatment" at bounding box center [409, 160] width 64 height 11
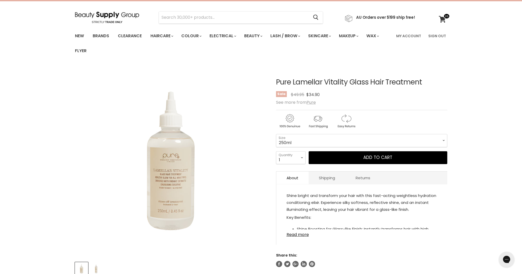
scroll to position [13, 0]
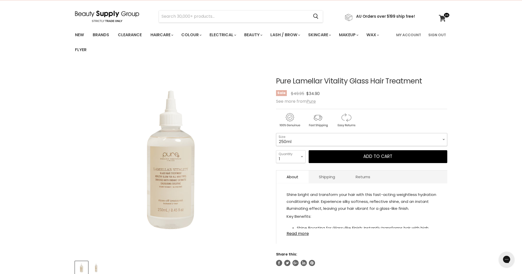
click at [315, 141] on select "250ml 1 Litre" at bounding box center [361, 139] width 171 height 13
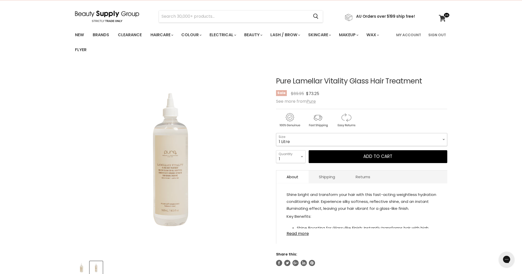
click at [304, 139] on select "250ml 1 Litre" at bounding box center [361, 139] width 171 height 13
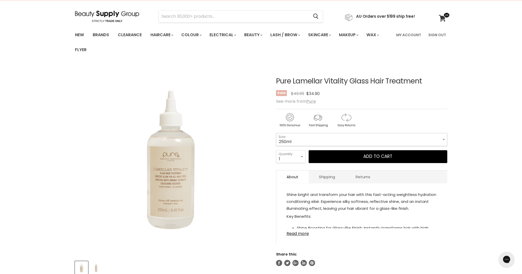
click at [304, 137] on select "250ml 1 Litre" at bounding box center [361, 139] width 171 height 13
select select "1 Litre"
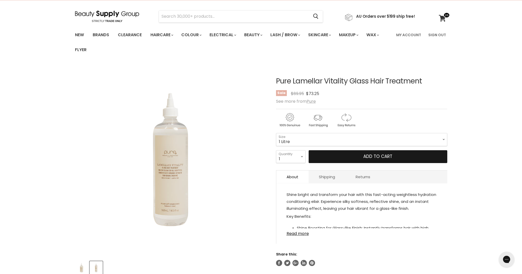
click at [326, 157] on button "Add to cart" at bounding box center [378, 156] width 139 height 13
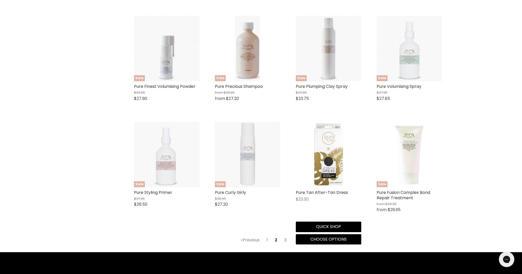
scroll to position [569, 0]
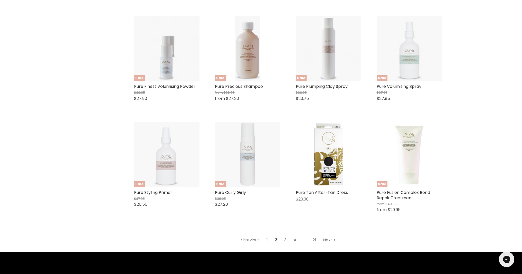
click at [330, 240] on link "Next" at bounding box center [329, 240] width 18 height 9
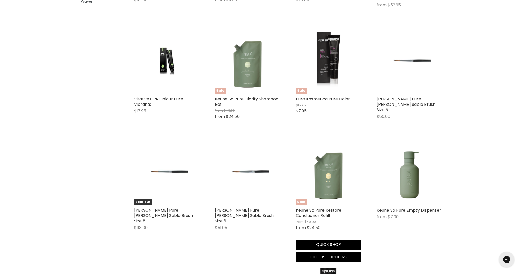
scroll to position [337, 0]
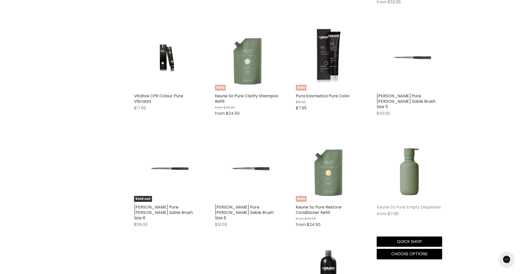
click at [407, 204] on link "Keune So Pure Empty Dispenser" at bounding box center [409, 207] width 64 height 6
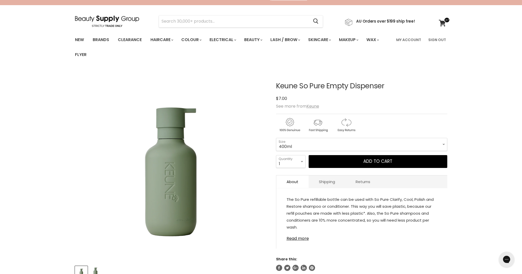
scroll to position [8, 0]
click at [366, 165] on button "Add to cart" at bounding box center [378, 161] width 139 height 13
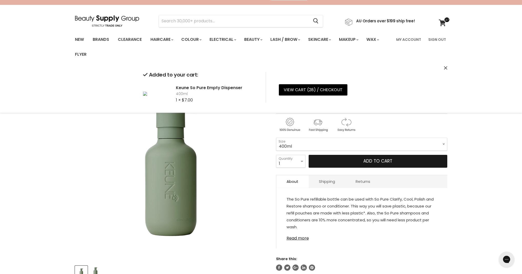
click at [344, 163] on button "Add to cart" at bounding box center [378, 161] width 139 height 13
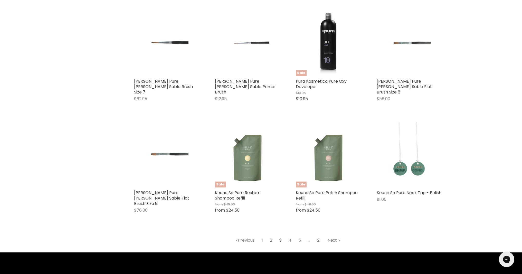
scroll to position [580, 0]
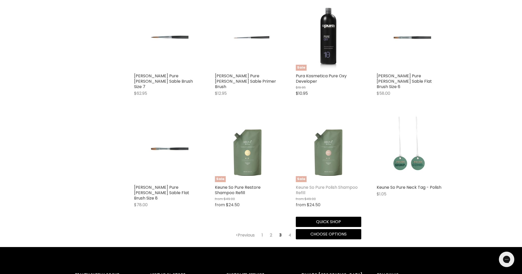
click at [326, 184] on link "Keune So Pure Polish Shampoo Refill" at bounding box center [327, 189] width 62 height 11
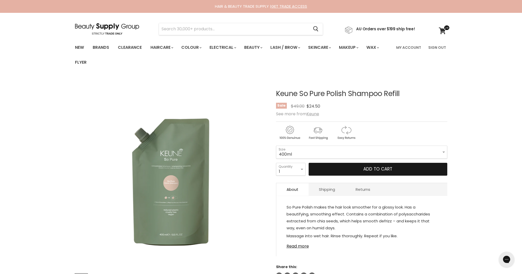
click at [339, 170] on button "Add to cart" at bounding box center [378, 169] width 139 height 13
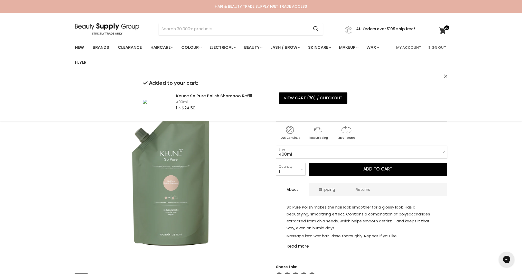
click at [446, 76] on icon "Close" at bounding box center [445, 75] width 3 height 3
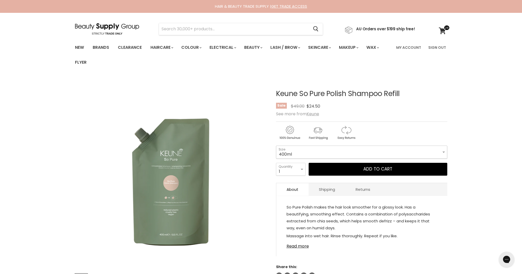
click at [372, 153] on select "400ml 1 Litre" at bounding box center [361, 152] width 171 height 13
select select "1 Litre"
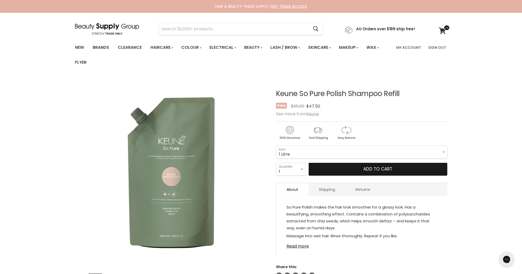
click at [347, 168] on button "Add to cart" at bounding box center [378, 169] width 139 height 13
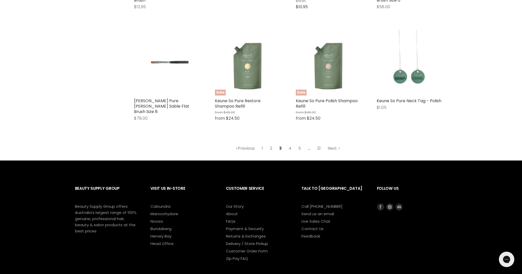
scroll to position [666, 0]
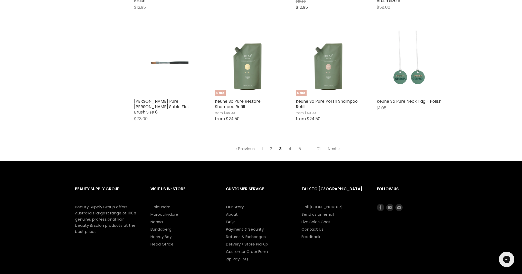
click at [334, 144] on link "Next" at bounding box center [334, 148] width 18 height 9
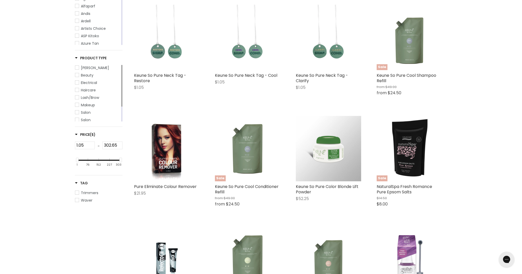
scroll to position [135, 0]
click at [323, 177] on img "Main content" at bounding box center [328, 148] width 65 height 65
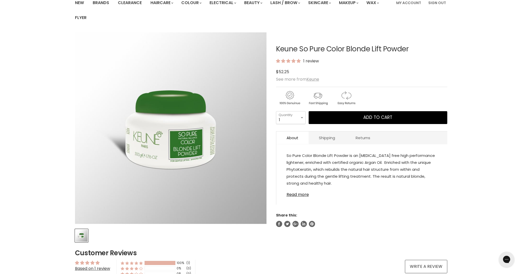
scroll to position [53, 0]
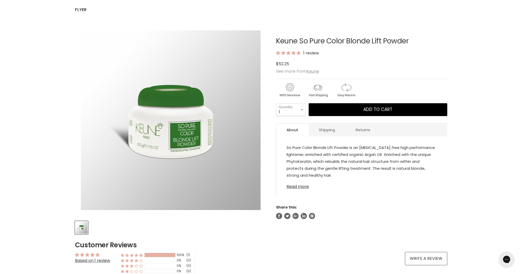
click at [299, 187] on link "Read more" at bounding box center [362, 185] width 151 height 8
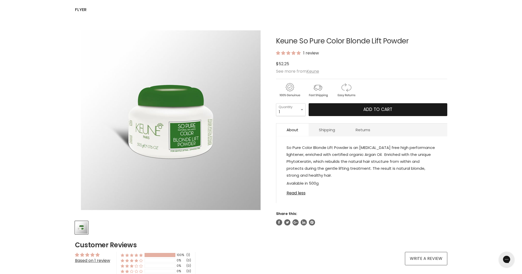
click at [357, 110] on button "Add to cart" at bounding box center [378, 109] width 139 height 13
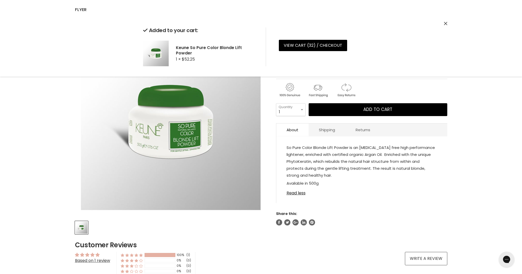
click at [445, 23] on icon "Close" at bounding box center [445, 23] width 3 height 3
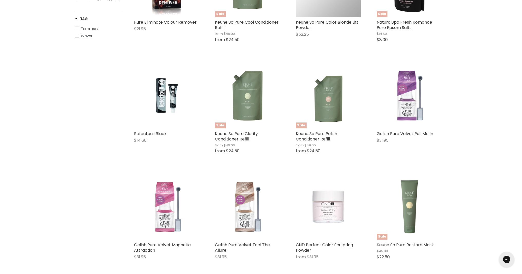
scroll to position [301, 0]
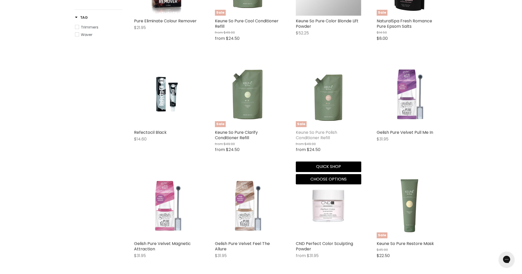
click at [317, 136] on link "Keune So Pure Polish Conditioner Refill" at bounding box center [316, 134] width 41 height 11
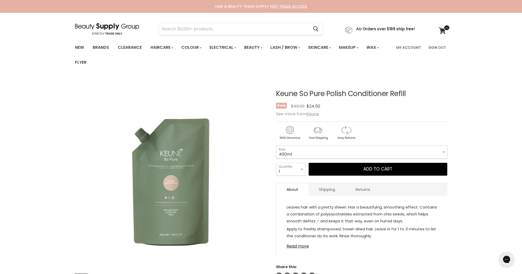
click at [300, 153] on select "400ml 1 Litre" at bounding box center [361, 152] width 171 height 13
select select "1 Litre"
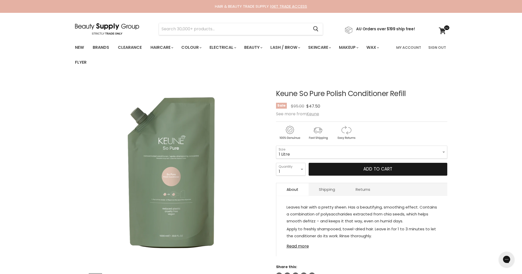
click at [345, 171] on button "Add to cart" at bounding box center [378, 169] width 139 height 13
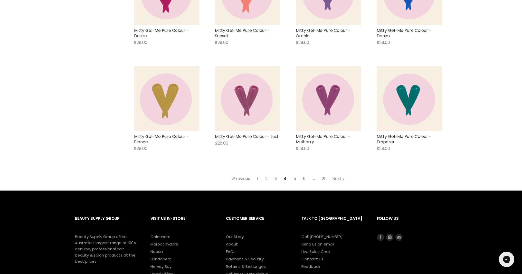
scroll to position [620, 0]
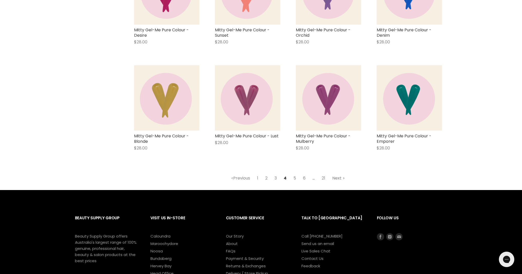
click at [340, 179] on link "Next" at bounding box center [339, 178] width 18 height 9
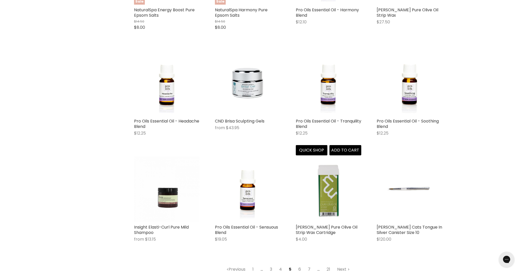
scroll to position [598, 0]
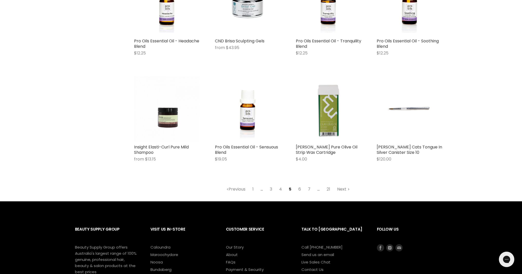
click at [345, 189] on link "Next" at bounding box center [343, 189] width 18 height 9
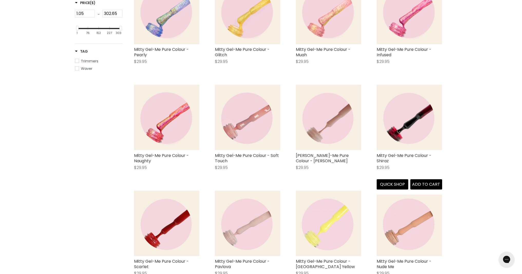
scroll to position [276, 0]
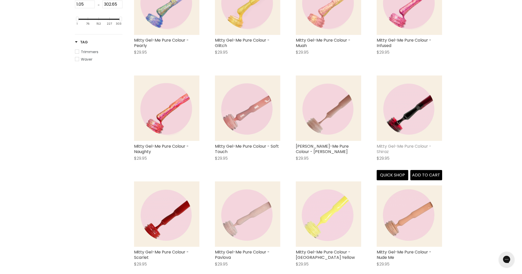
click at [402, 145] on link "Mitty Gel-Me Pure Colour - Shiraz" at bounding box center [404, 148] width 55 height 11
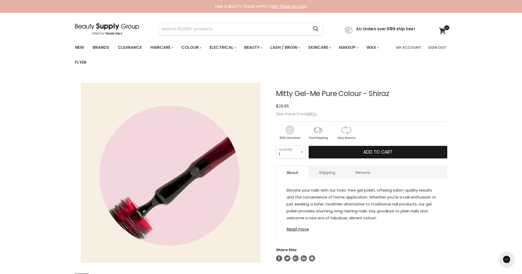
click at [362, 149] on button "Add to cart" at bounding box center [378, 152] width 139 height 13
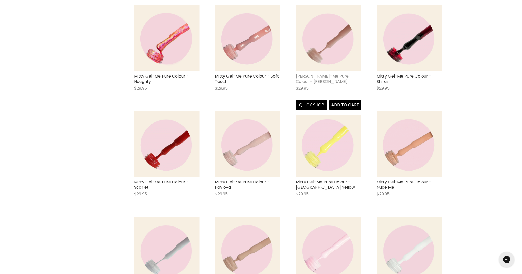
click at [326, 75] on link "[PERSON_NAME]-Me Pure Colour - [PERSON_NAME]" at bounding box center [322, 78] width 53 height 11
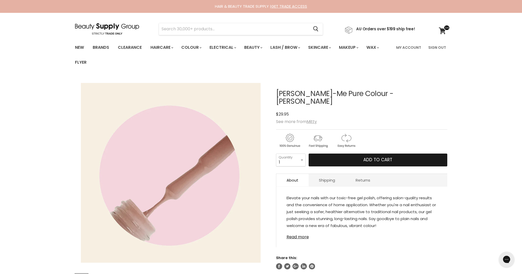
click at [354, 154] on button "Add to cart" at bounding box center [378, 160] width 139 height 13
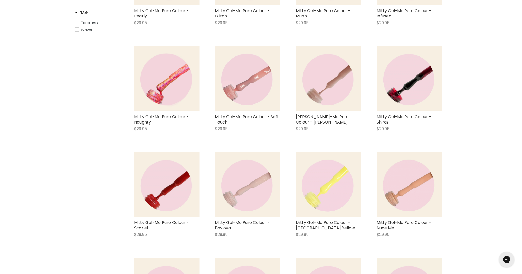
scroll to position [252, 0]
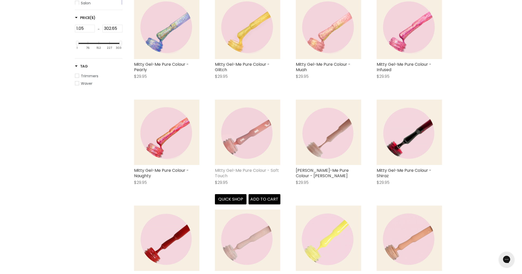
click at [268, 170] on link "Mitty Gel-Me Pure Colour - Soft Touch" at bounding box center [247, 172] width 64 height 11
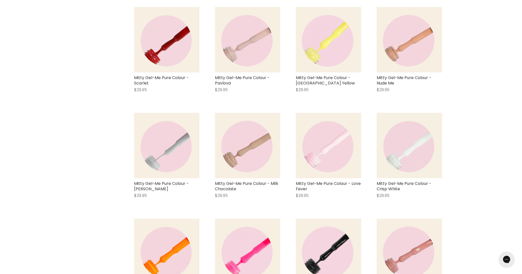
scroll to position [573, 0]
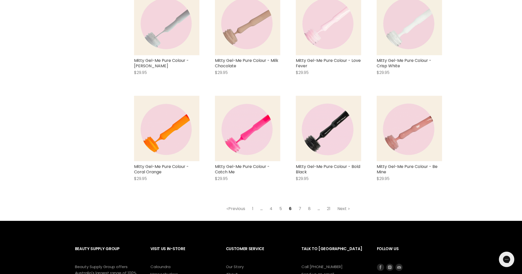
click at [342, 210] on link "Next" at bounding box center [344, 208] width 18 height 9
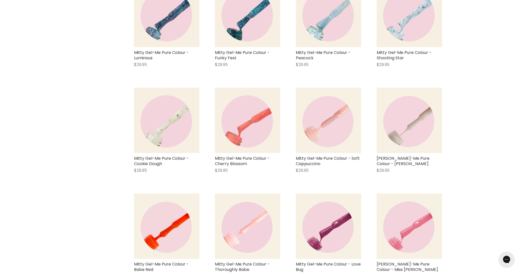
scroll to position [370, 0]
click at [309, 158] on link "Mitty Gel-Me Pure Colour - Soft Cappuccino" at bounding box center [328, 160] width 64 height 11
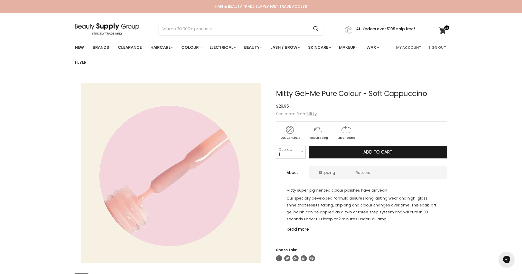
click at [349, 153] on button "Add to cart" at bounding box center [378, 152] width 139 height 13
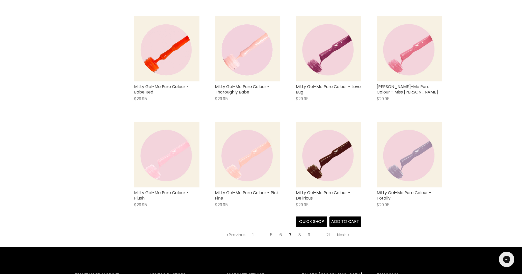
scroll to position [522, 0]
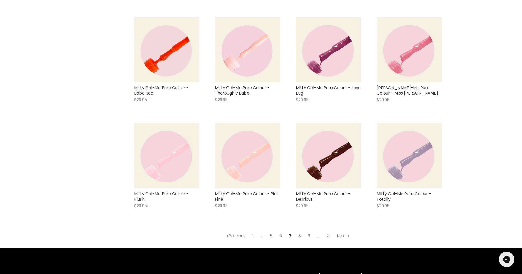
click at [344, 238] on link "Next" at bounding box center [343, 235] width 18 height 9
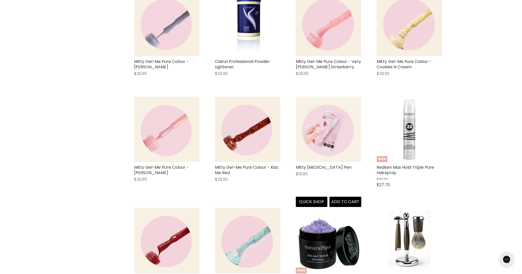
scroll to position [362, 0]
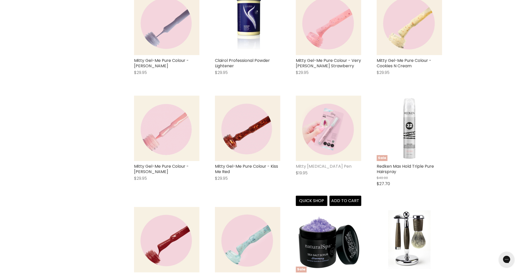
click at [323, 166] on link "Mitty Nail Removal Pen" at bounding box center [324, 166] width 56 height 6
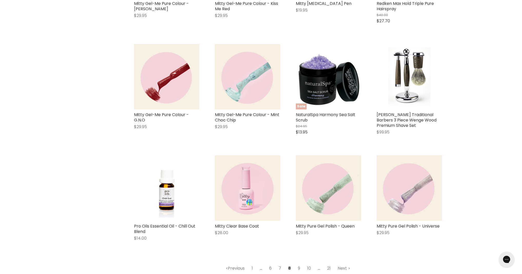
scroll to position [548, 0]
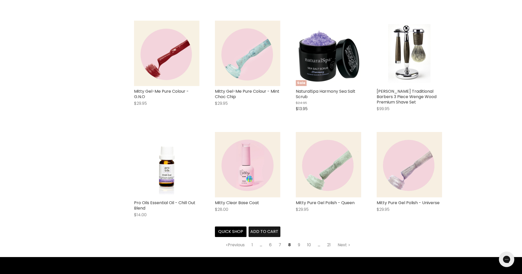
click at [263, 232] on span "Add to cart" at bounding box center [264, 232] width 28 height 6
click at [341, 245] on link "Next" at bounding box center [344, 244] width 18 height 9
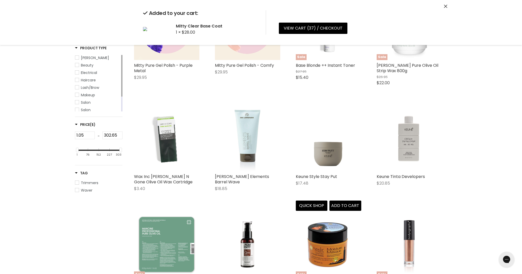
scroll to position [155, 0]
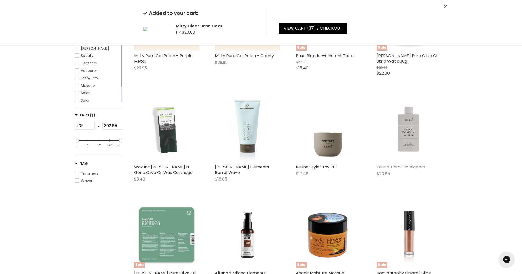
click at [402, 167] on link "Keune Tinta Developers" at bounding box center [401, 167] width 48 height 6
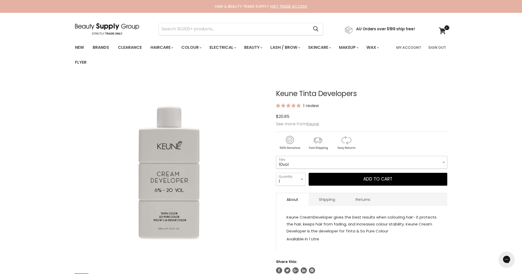
click at [325, 165] on select "10vol 20vol 30vol 40vol" at bounding box center [361, 162] width 171 height 13
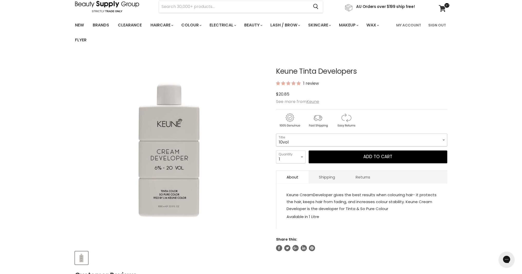
scroll to position [26, 0]
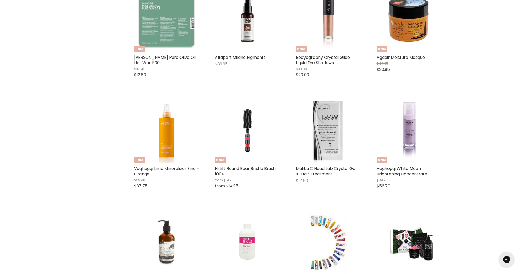
scroll to position [370, 0]
click at [176, 169] on link "Vagheggi Lime Mineralizer Zinc + Orange" at bounding box center [166, 171] width 65 height 11
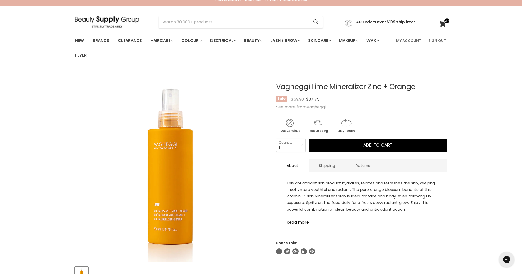
scroll to position [8, 0]
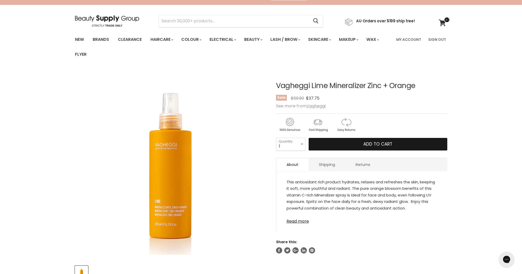
click at [362, 143] on button "Add to cart" at bounding box center [378, 144] width 139 height 13
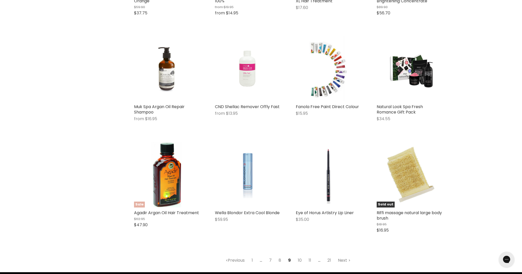
scroll to position [544, 0]
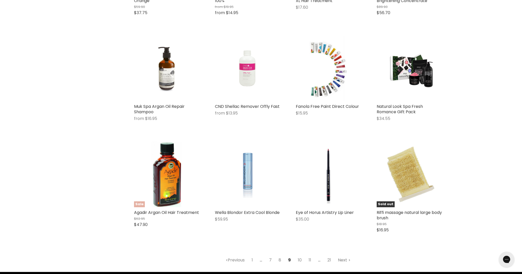
click at [345, 260] on link "Next" at bounding box center [344, 260] width 18 height 9
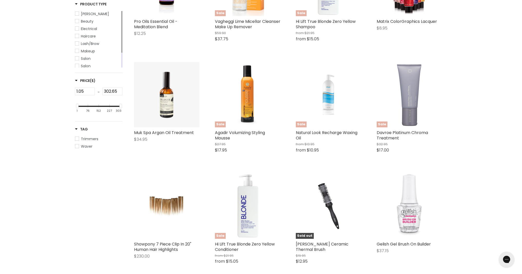
scroll to position [121, 0]
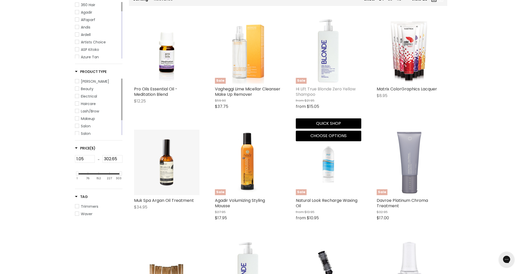
click at [318, 88] on link "Hi Lift True Blonde Zero Yellow Shampoo" at bounding box center [326, 91] width 60 height 11
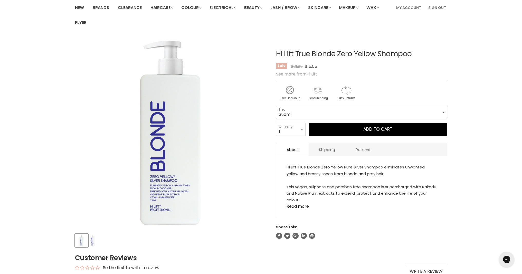
scroll to position [42, 0]
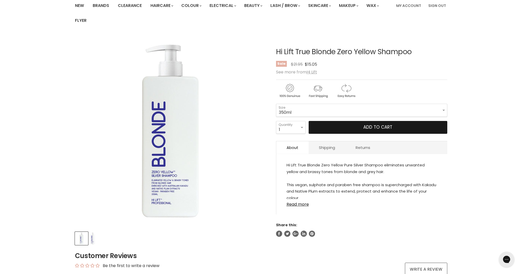
click at [336, 127] on button "Add to cart" at bounding box center [378, 127] width 139 height 13
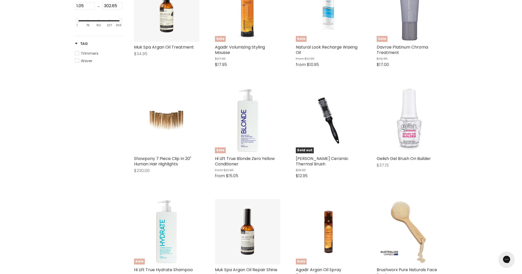
scroll to position [275, 0]
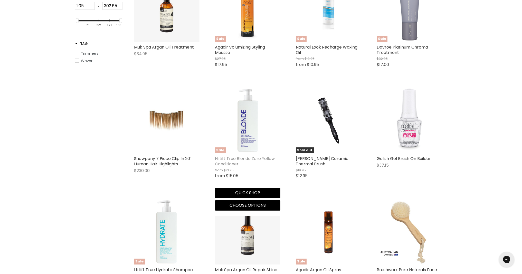
click at [226, 157] on link "Hi Lift True Blonde Zero Yellow Conditioner" at bounding box center [245, 161] width 60 height 11
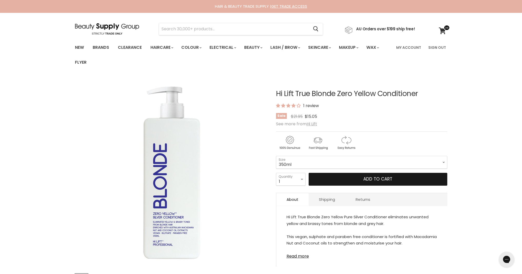
click at [341, 181] on button "Add to cart" at bounding box center [378, 179] width 139 height 13
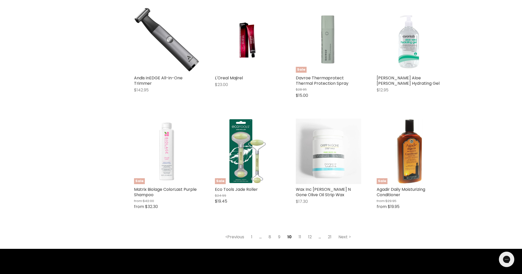
scroll to position [579, 0]
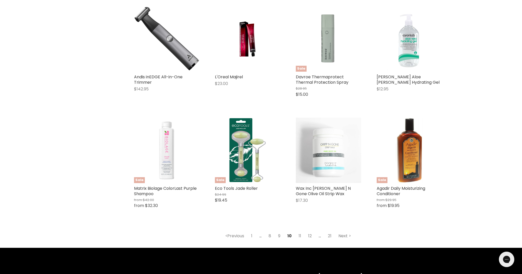
click at [345, 238] on link "Next" at bounding box center [345, 235] width 18 height 9
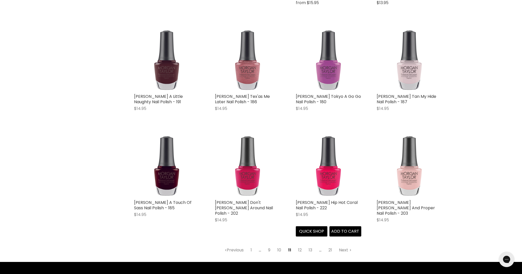
scroll to position [616, 0]
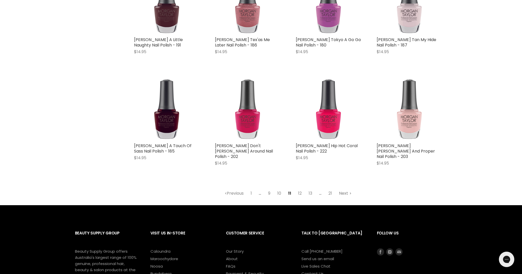
click at [344, 189] on link "Next" at bounding box center [345, 193] width 18 height 9
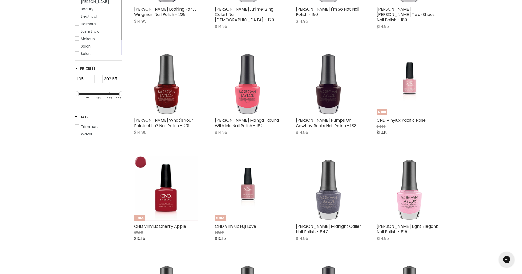
scroll to position [121, 0]
